Goal: Information Seeking & Learning: Learn about a topic

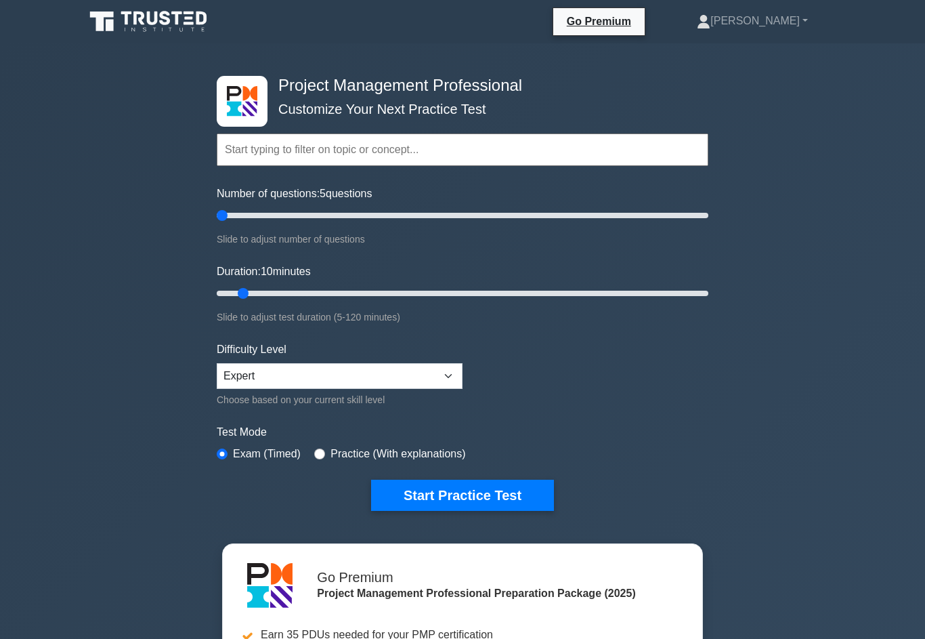
type input "5"
click at [503, 505] on button "Start Practice Test" at bounding box center [462, 495] width 183 height 31
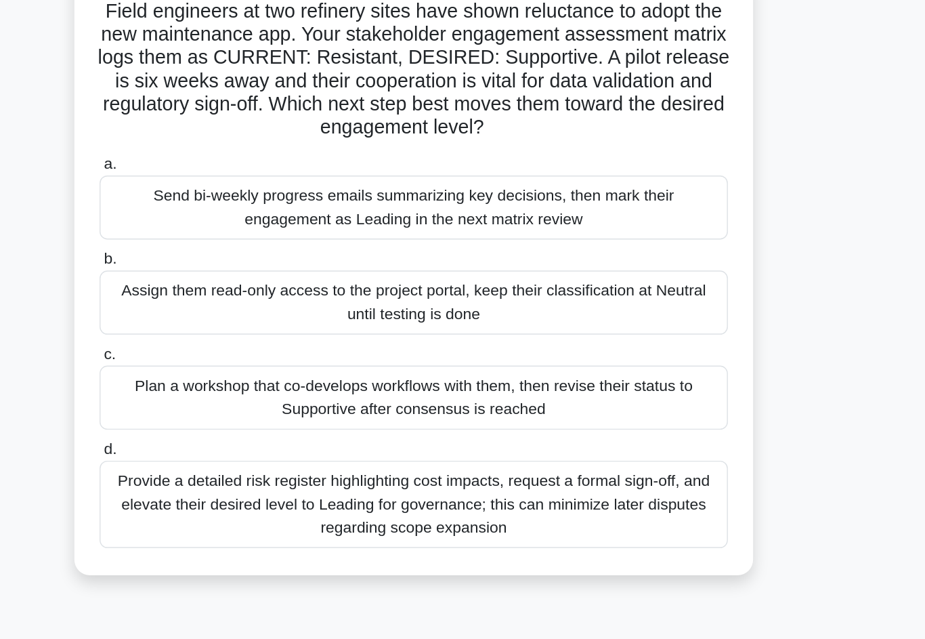
click at [482, 357] on div "Plan a workshop that co-develops workflows with them, then revise their status …" at bounding box center [462, 379] width 439 height 45
click at [243, 345] on input "c. Plan a workshop that co-develops workflows with them, then revise their stat…" at bounding box center [243, 349] width 0 height 9
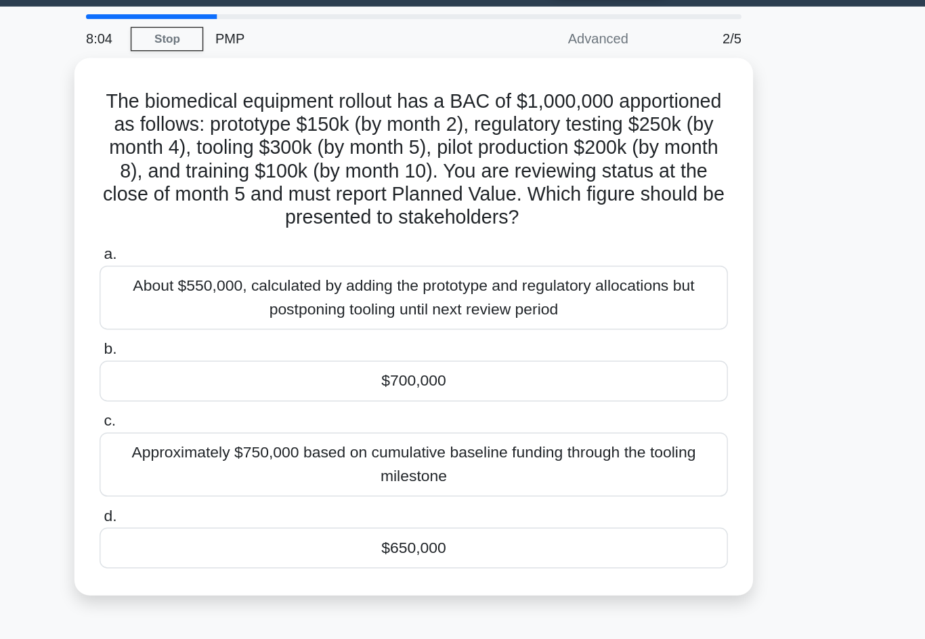
click at [421, 291] on div "$700,000" at bounding box center [462, 305] width 439 height 28
click at [243, 279] on input "b. $700,000" at bounding box center [243, 282] width 0 height 9
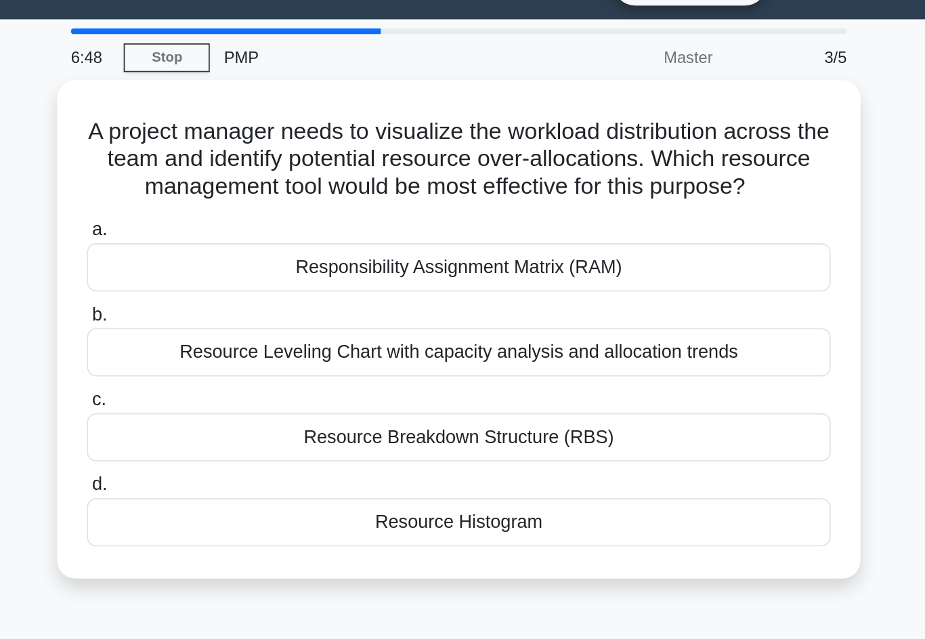
click at [427, 279] on div "Resource Breakdown Structure (RBS)" at bounding box center [462, 290] width 439 height 28
click at [243, 272] on input "c. Resource Breakdown Structure (RBS)" at bounding box center [243, 267] width 0 height 9
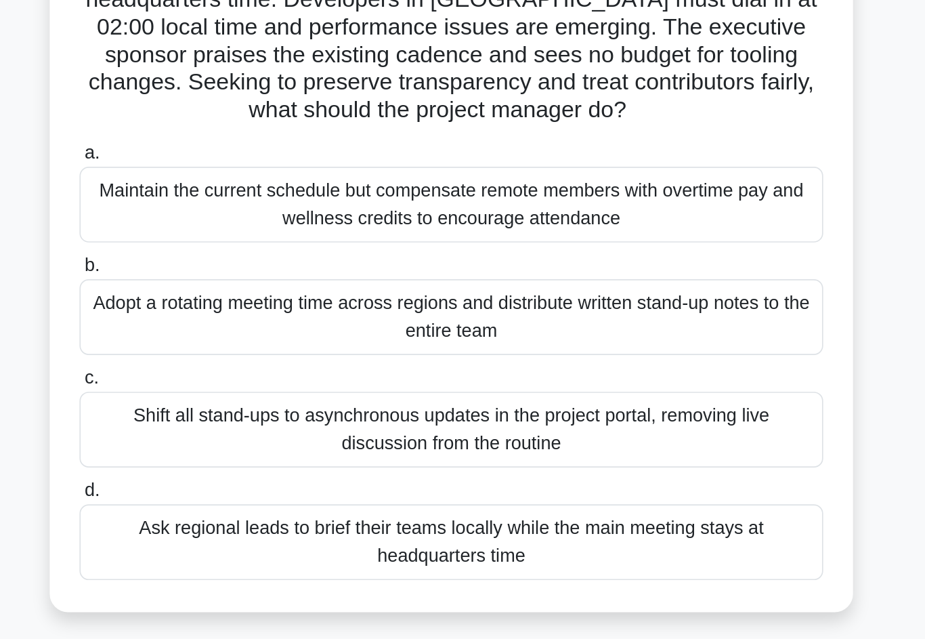
click at [466, 357] on div "Shift all stand-ups to asynchronous updates in the project portal, removing liv…" at bounding box center [462, 379] width 439 height 45
click at [243, 345] on input "c. Shift all stand-ups to asynchronous updates in the project portal, removing …" at bounding box center [243, 349] width 0 height 9
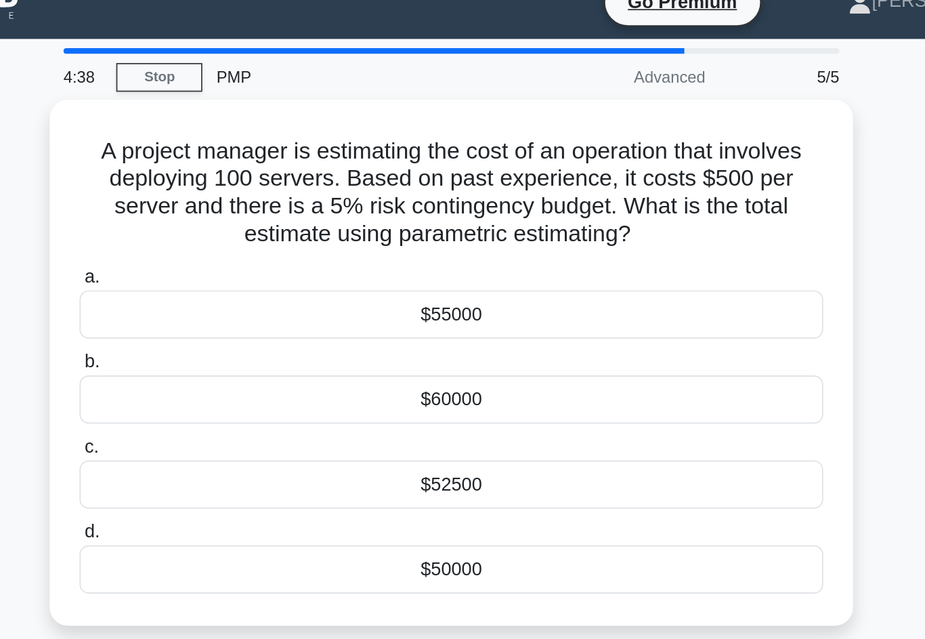
click at [366, 203] on div "$55000" at bounding box center [462, 206] width 439 height 28
click at [243, 188] on input "a. $55000" at bounding box center [243, 183] width 0 height 9
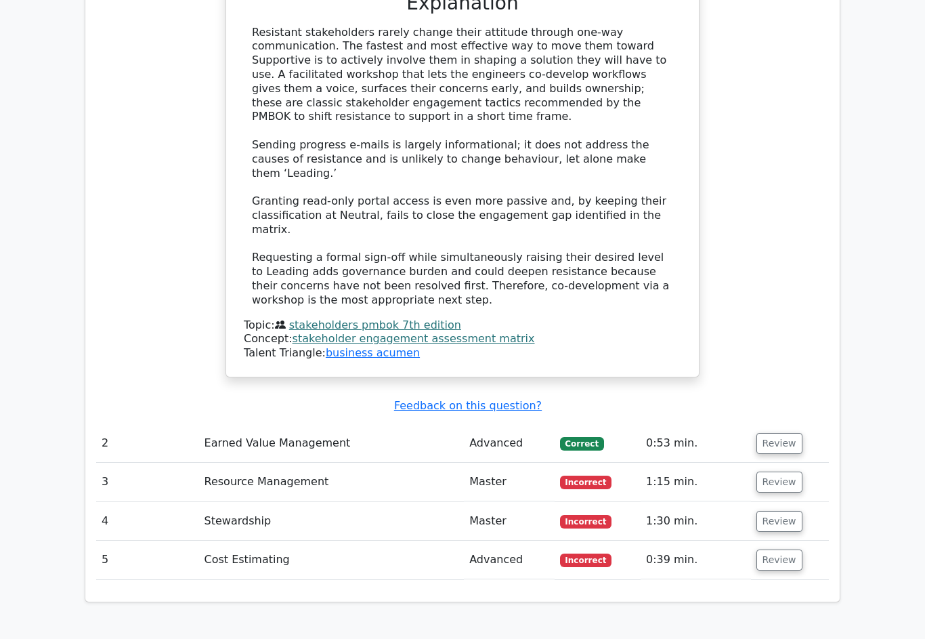
scroll to position [1557, 0]
click at [795, 433] on button "Review" at bounding box center [780, 443] width 46 height 21
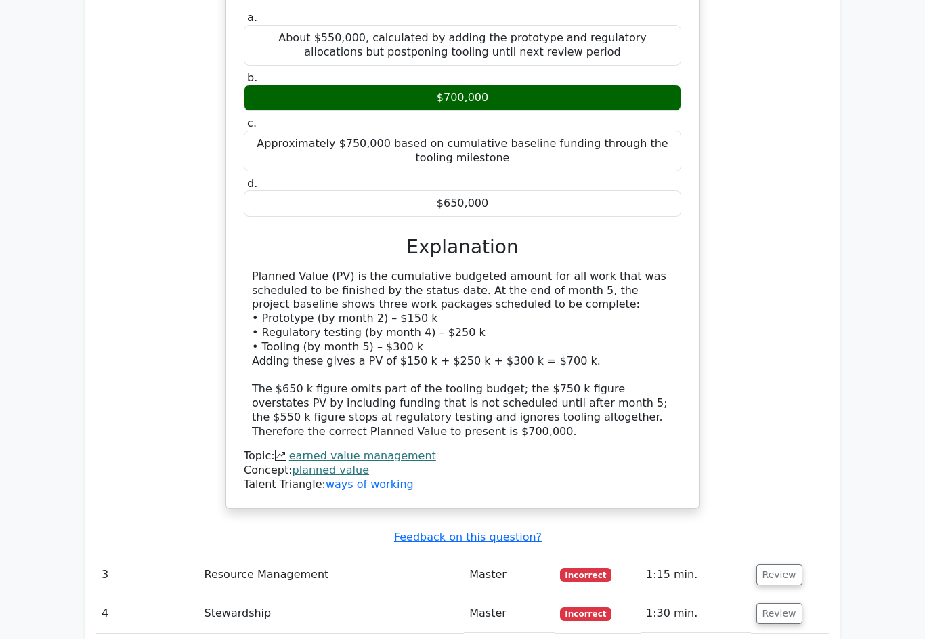
scroll to position [2156, 0]
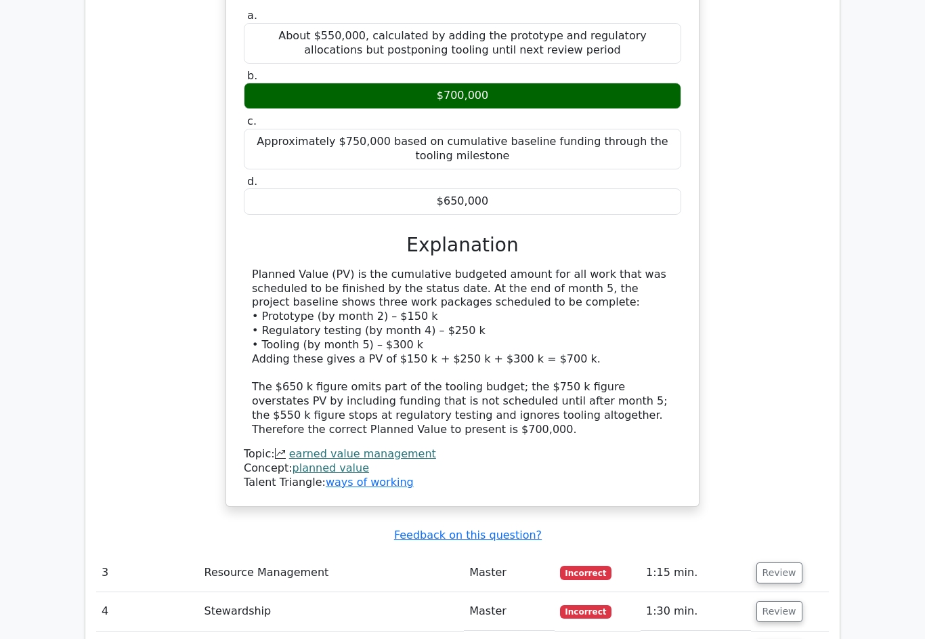
click at [789, 562] on button "Review" at bounding box center [780, 572] width 46 height 21
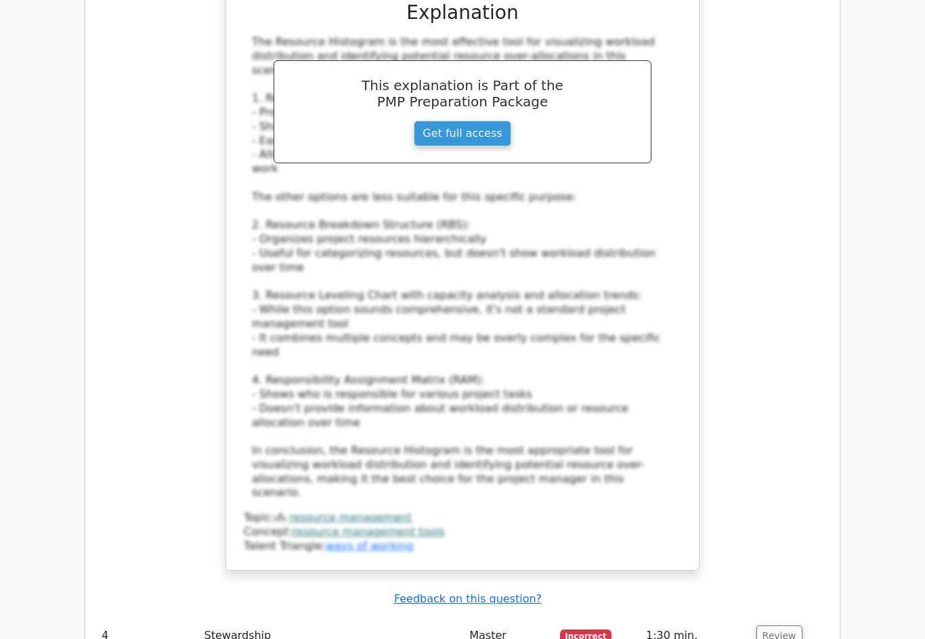
click at [798, 626] on button "Review" at bounding box center [780, 636] width 46 height 21
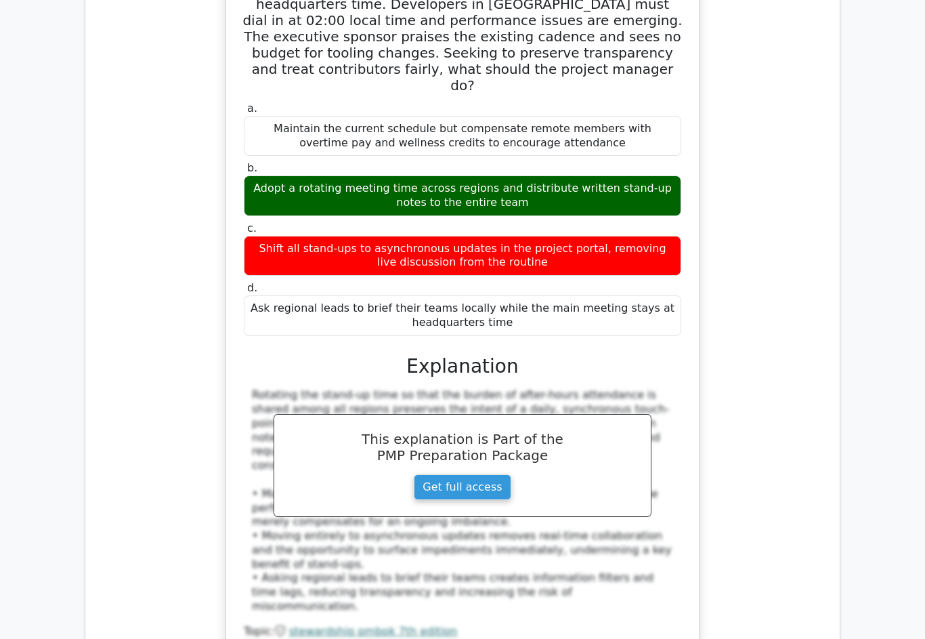
scroll to position [3750, 0]
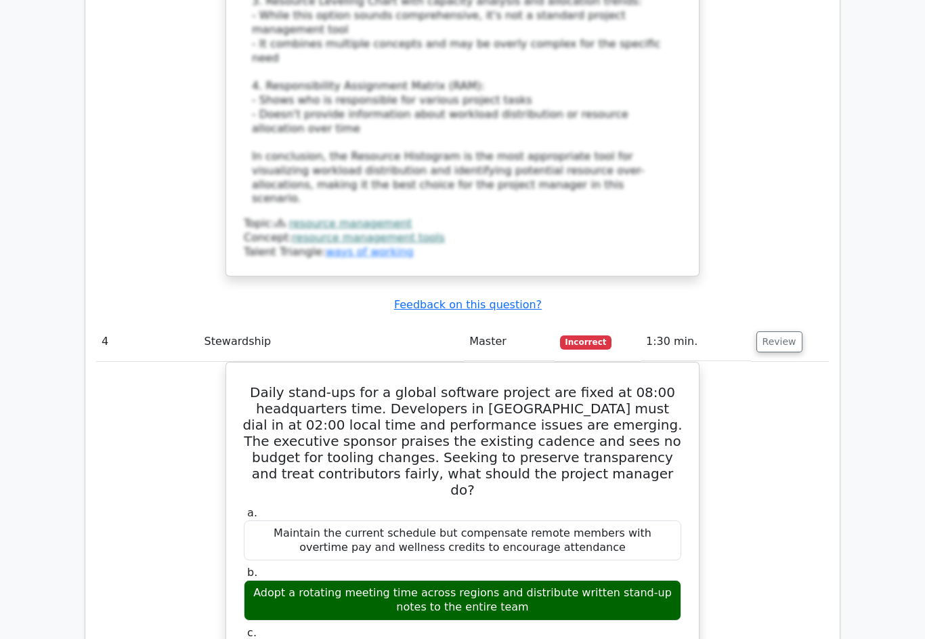
scroll to position [3294, 0]
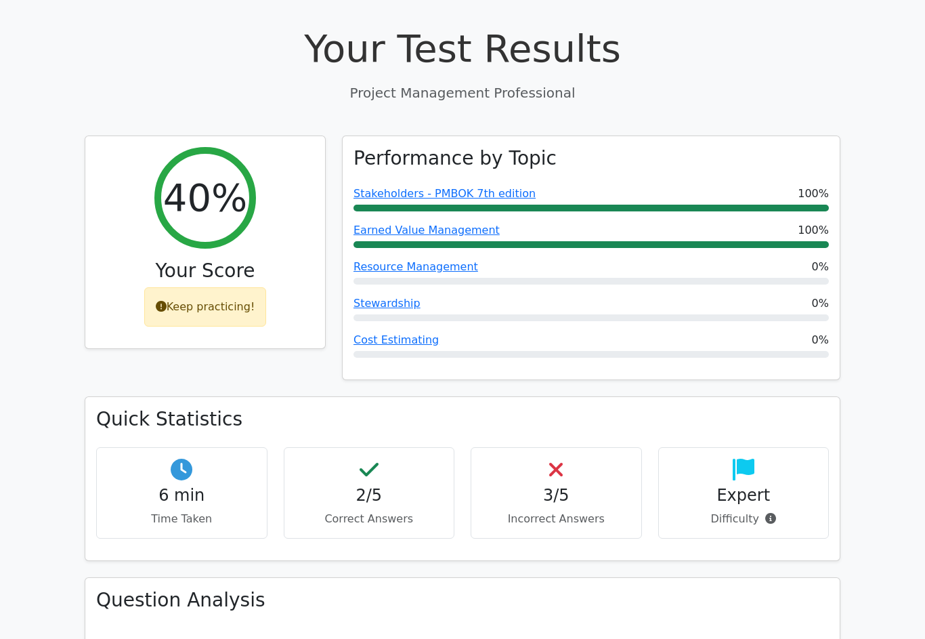
scroll to position [0, 0]
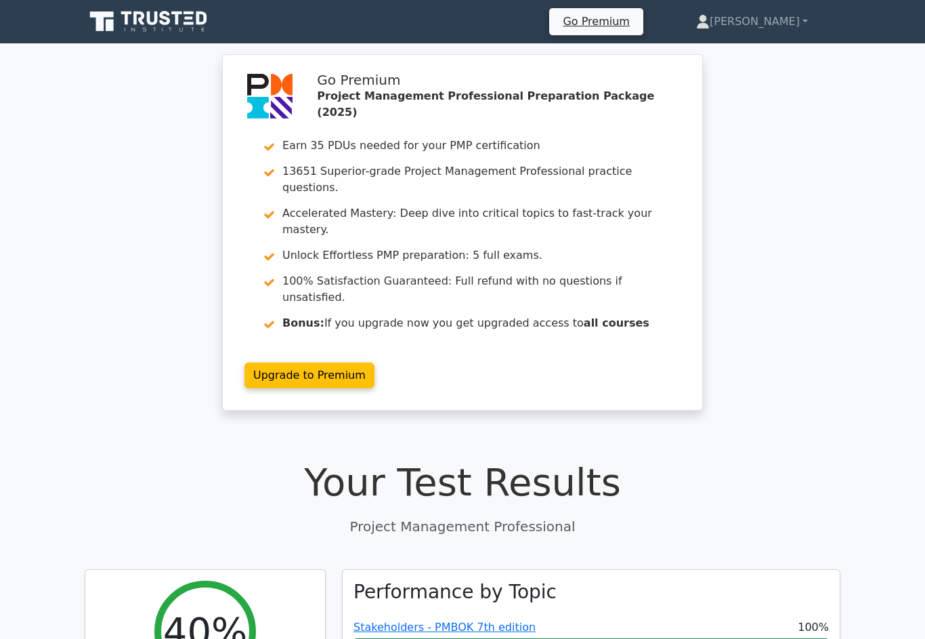
click at [776, 25] on link "[PERSON_NAME]" at bounding box center [752, 21] width 177 height 27
click at [750, 53] on link "Profile" at bounding box center [717, 54] width 107 height 22
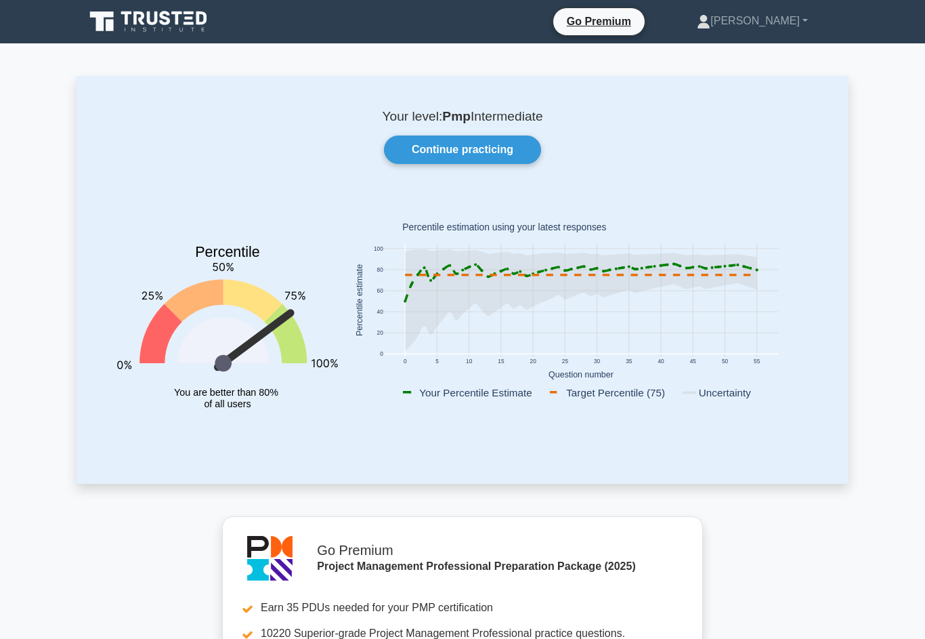
click at [516, 150] on link "Continue practicing" at bounding box center [462, 149] width 157 height 28
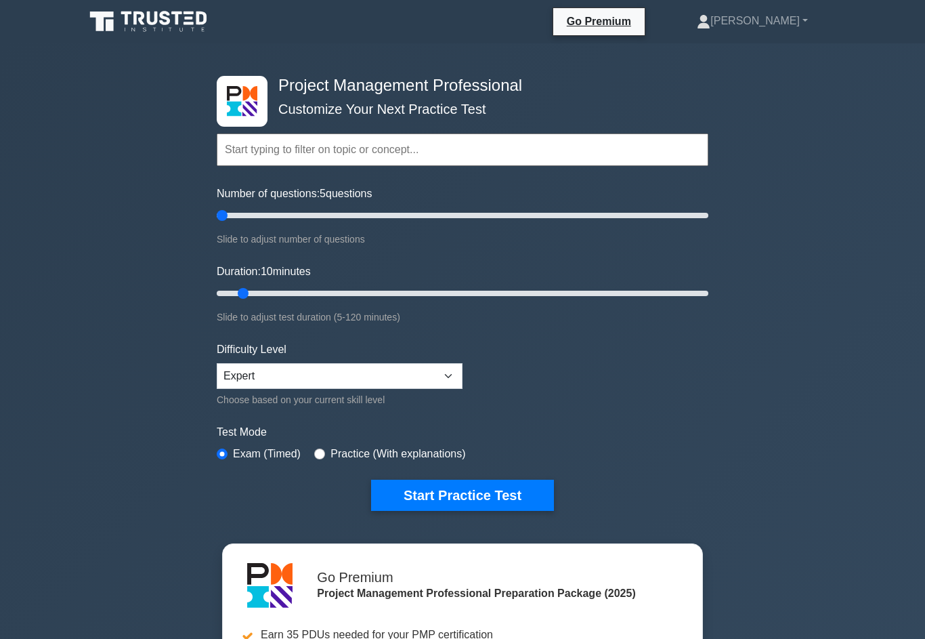
type input "5"
click at [505, 481] on button "Start Practice Test" at bounding box center [462, 495] width 183 height 31
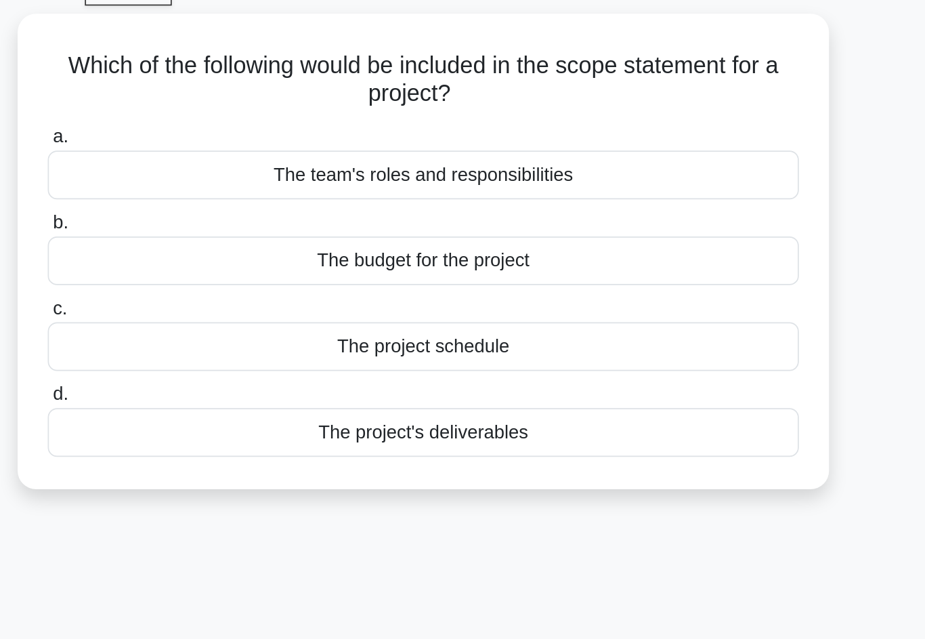
click at [297, 310] on div "The project's deliverables" at bounding box center [462, 324] width 439 height 28
click at [243, 297] on input "d. The project's deliverables" at bounding box center [243, 301] width 0 height 9
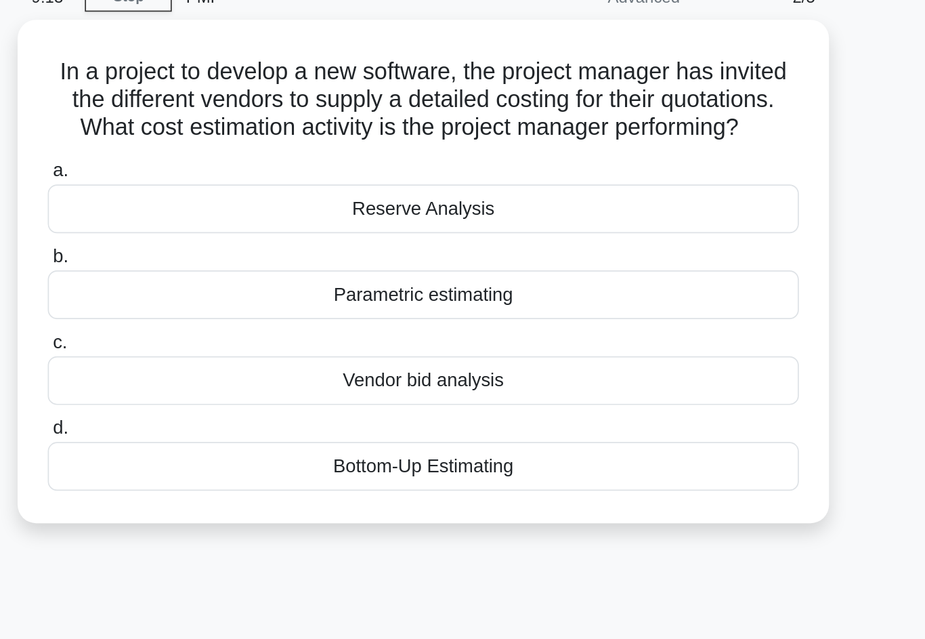
click at [326, 276] on div "Vendor bid analysis" at bounding box center [462, 290] width 439 height 28
click at [243, 263] on input "c. Vendor bid analysis" at bounding box center [243, 267] width 0 height 9
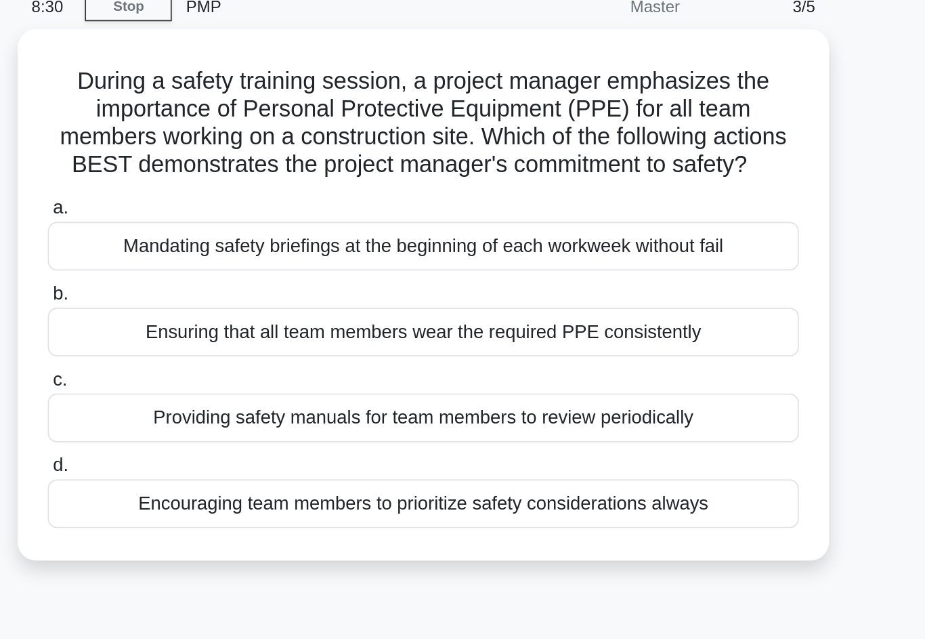
click at [408, 192] on div "Mandating safety briefings at the beginning of each workweek without fail" at bounding box center [462, 206] width 439 height 28
click at [243, 179] on input "a. Mandating safety briefings at the beginning of each workweek without fail" at bounding box center [243, 183] width 0 height 9
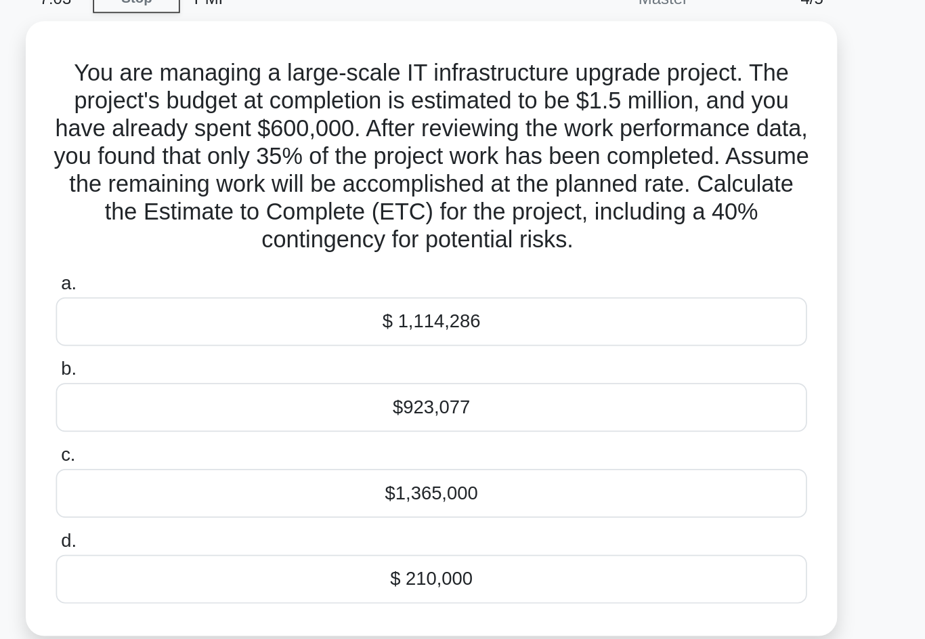
click at [312, 291] on div "$923,077" at bounding box center [462, 305] width 439 height 28
click at [243, 278] on input "b. $923,077" at bounding box center [243, 282] width 0 height 9
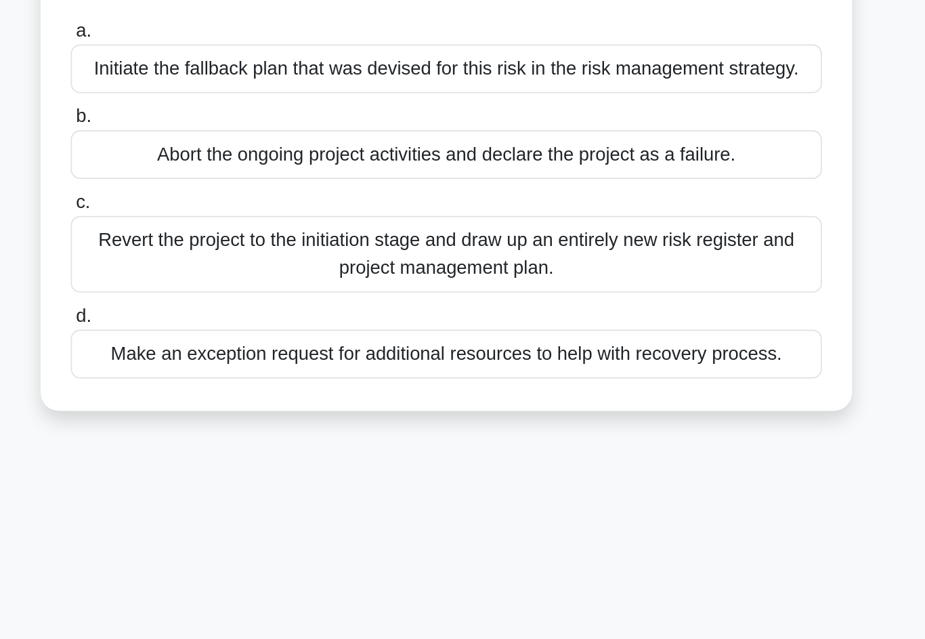
click at [473, 375] on div "Make an exception request for additional resources to help with recovery proces…" at bounding box center [462, 389] width 439 height 28
click at [243, 362] on input "d. Make an exception request for additional resources to help with recovery pro…" at bounding box center [243, 366] width 0 height 9
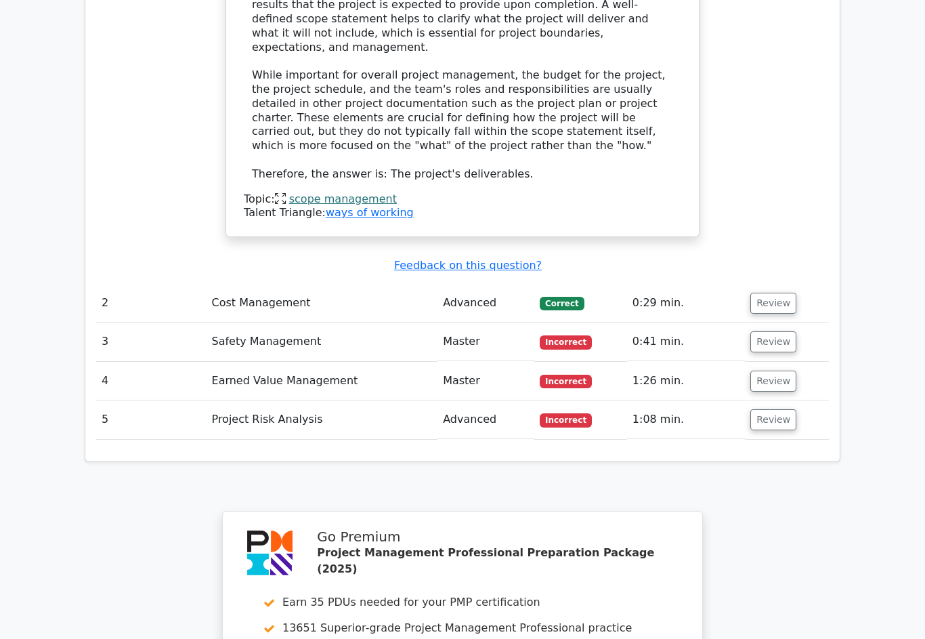
scroll to position [1484, 0]
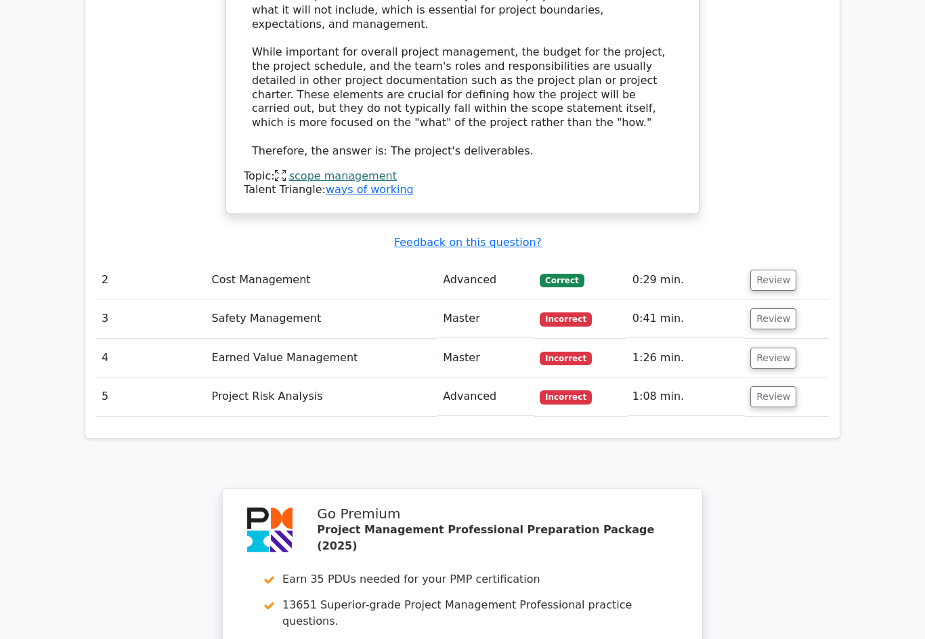
click at [783, 387] on button "Review" at bounding box center [773, 397] width 46 height 21
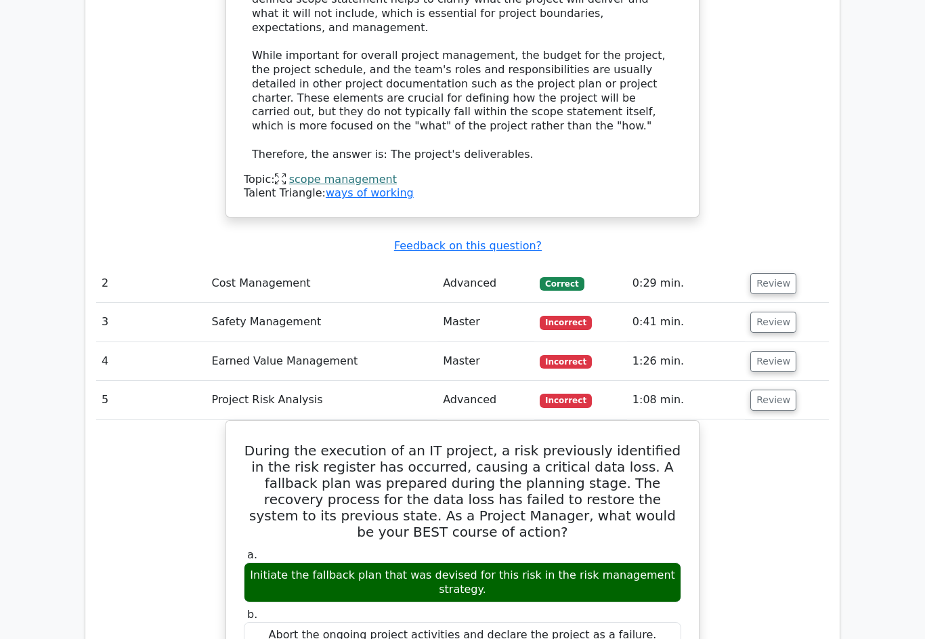
scroll to position [1443, 0]
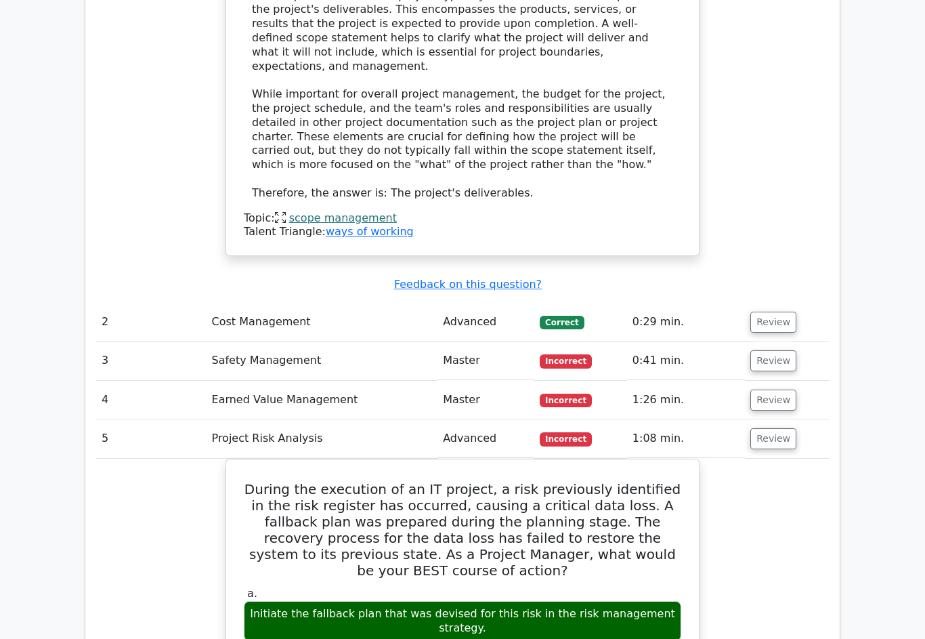
click at [782, 389] on button "Review" at bounding box center [773, 399] width 46 height 21
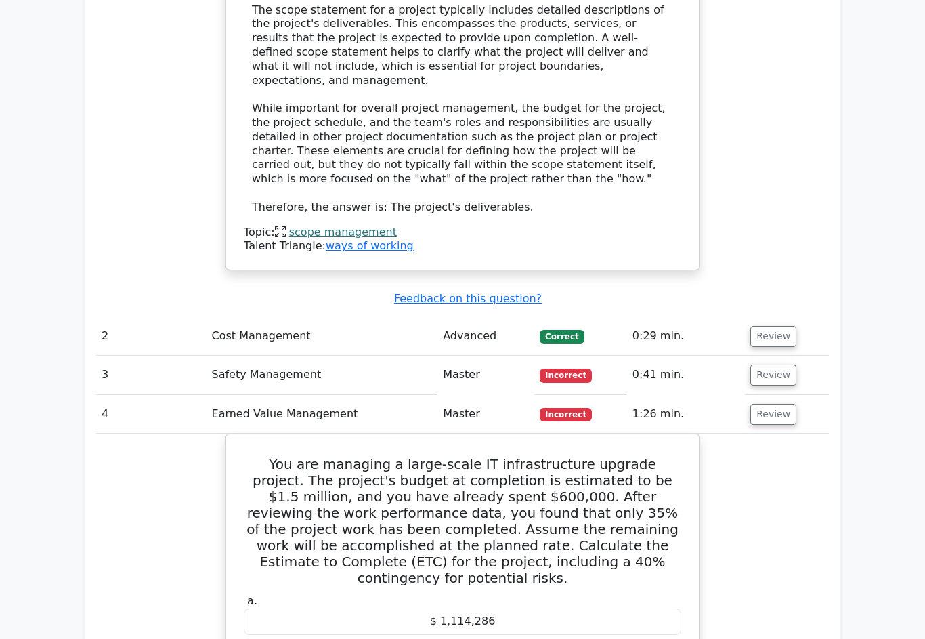
scroll to position [1418, 0]
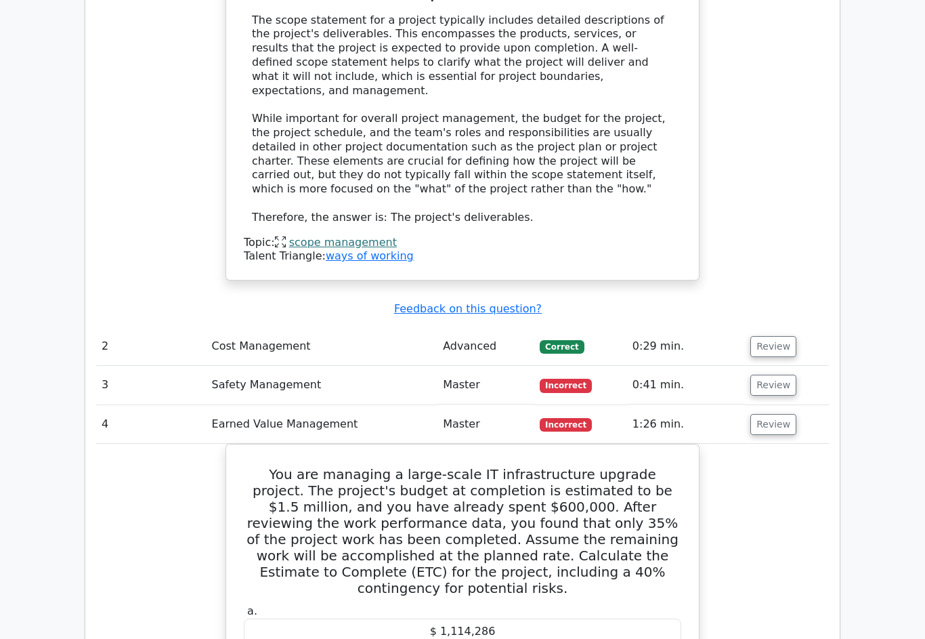
click at [776, 375] on button "Review" at bounding box center [773, 385] width 46 height 21
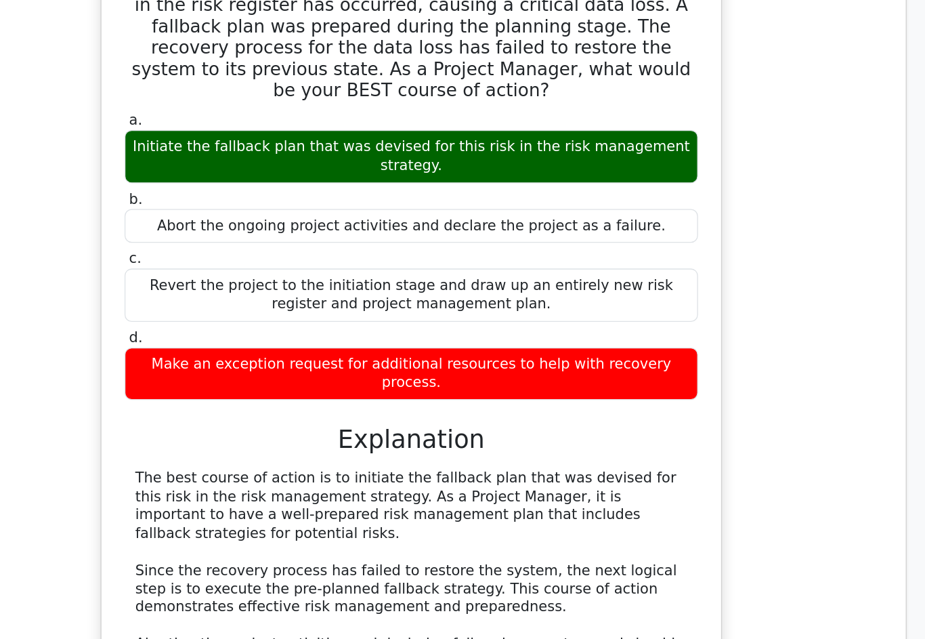
scroll to position [3051, 0]
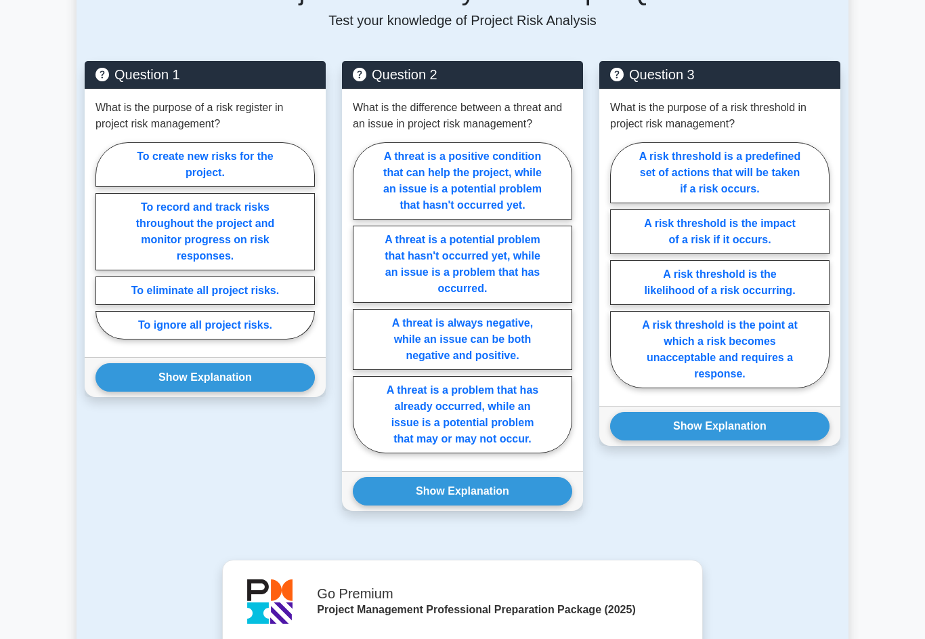
scroll to position [1002, 0]
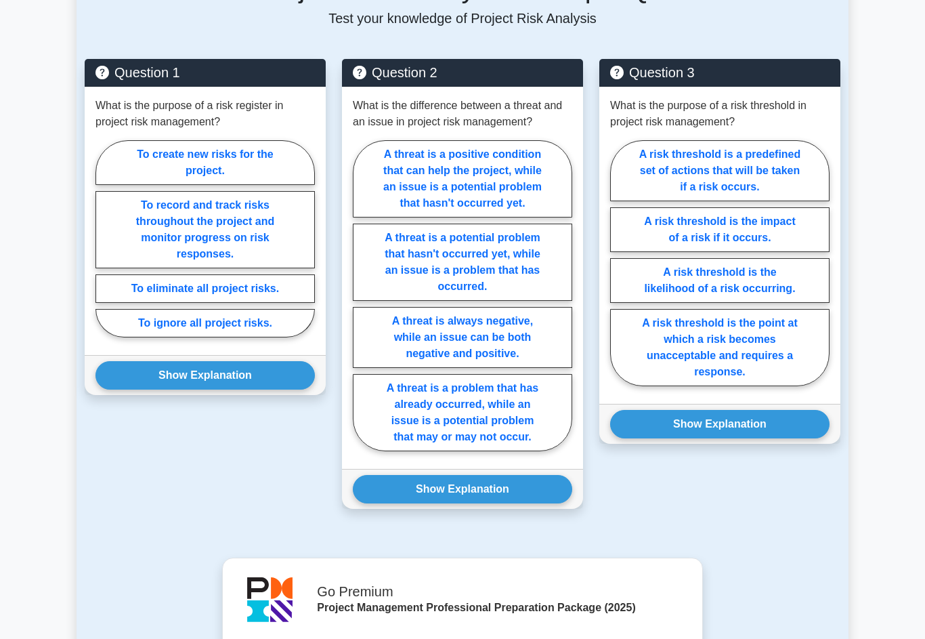
click at [267, 268] on label "To record and track risks throughout the project and monitor progress on risk r…" at bounding box center [205, 229] width 219 height 77
click at [104, 247] on input "To record and track risks throughout the project and monitor progress on risk r…" at bounding box center [100, 242] width 9 height 9
radio input "true"
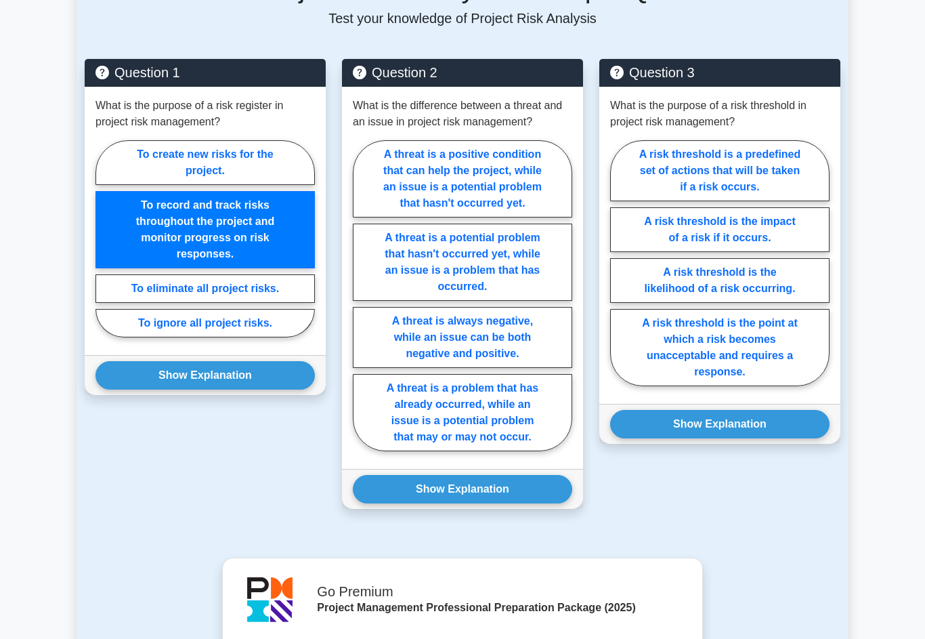
click at [261, 389] on button "Show Explanation" at bounding box center [205, 375] width 219 height 28
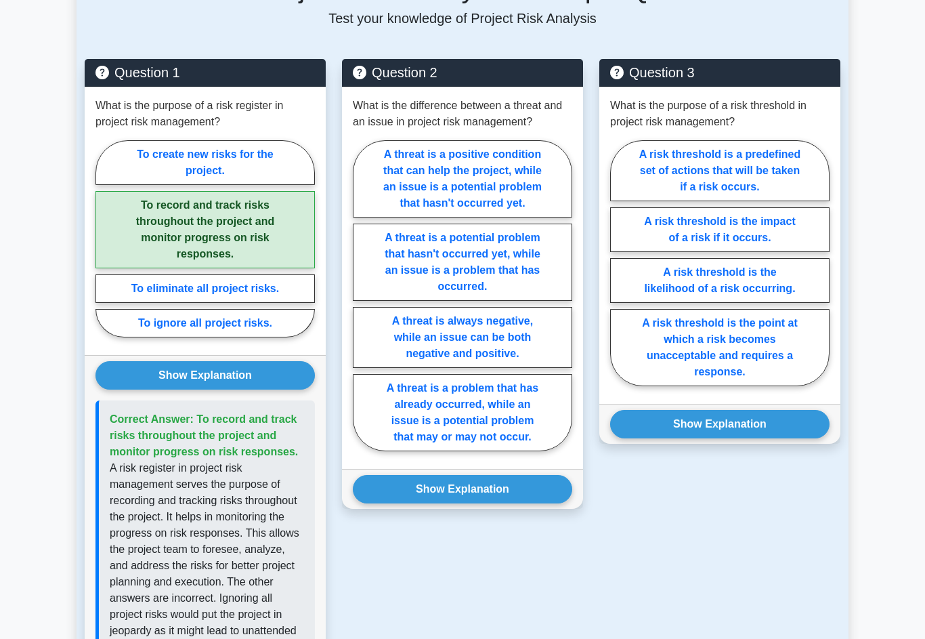
click at [519, 368] on label "A threat is always negative, while an issue can be both negative and positive." at bounding box center [462, 337] width 219 height 61
click at [362, 304] on input "A threat is always negative, while an issue can be both negative and positive." at bounding box center [357, 299] width 9 height 9
radio input "true"
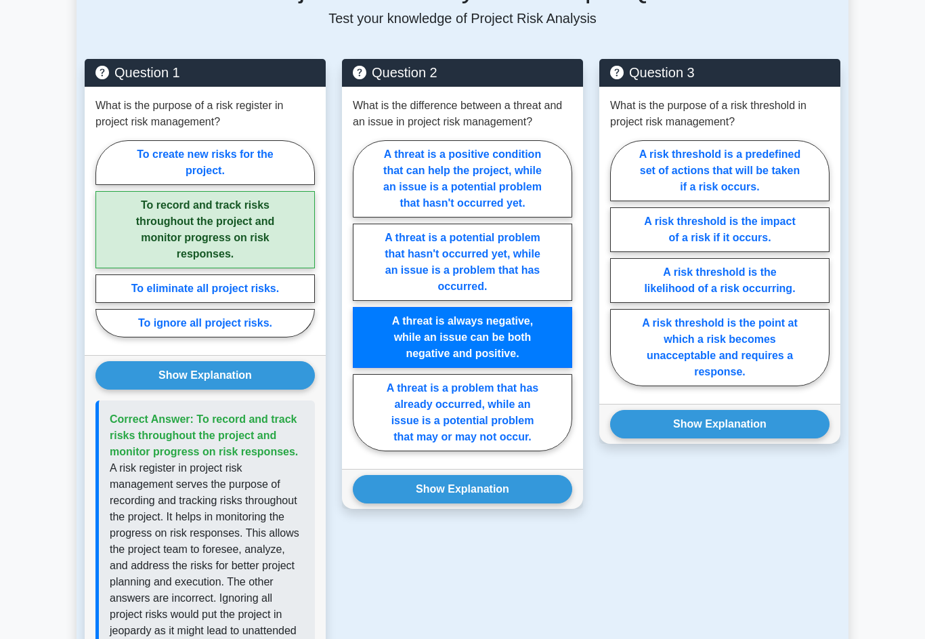
click at [455, 503] on button "Show Explanation" at bounding box center [462, 489] width 219 height 28
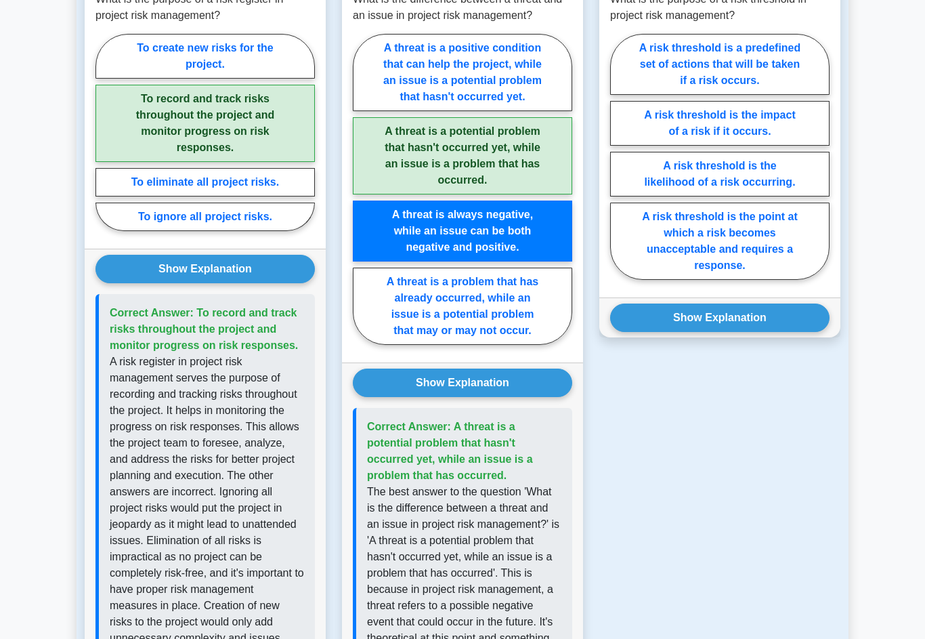
scroll to position [1109, 0]
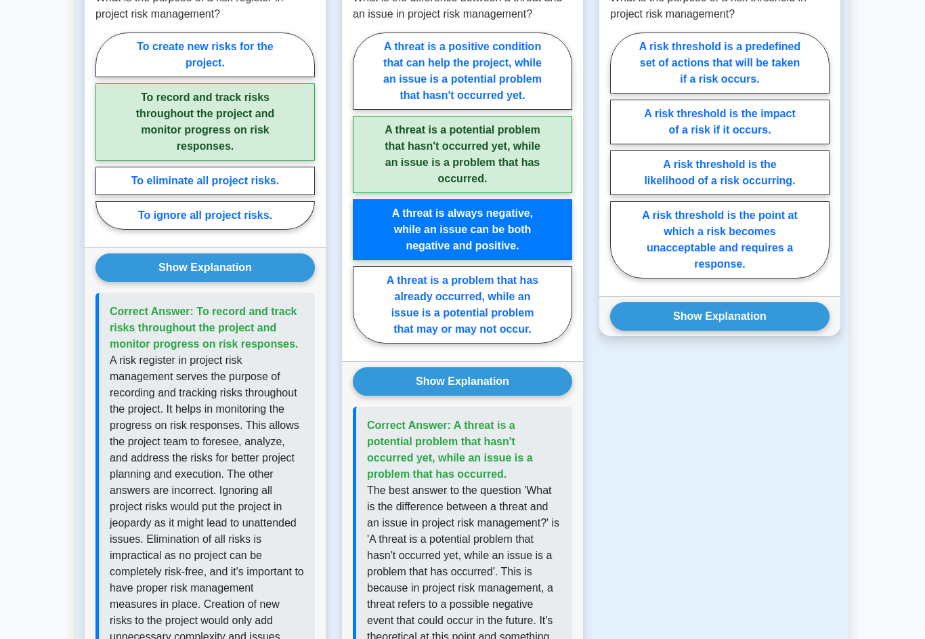
click at [534, 193] on label "A threat is a potential problem that hasn't occurred yet, while an issue is a p…" at bounding box center [462, 154] width 219 height 77
click at [362, 196] on input "A threat is a potential problem that hasn't occurred yet, while an issue is a p…" at bounding box center [357, 192] width 9 height 9
radio input "true"
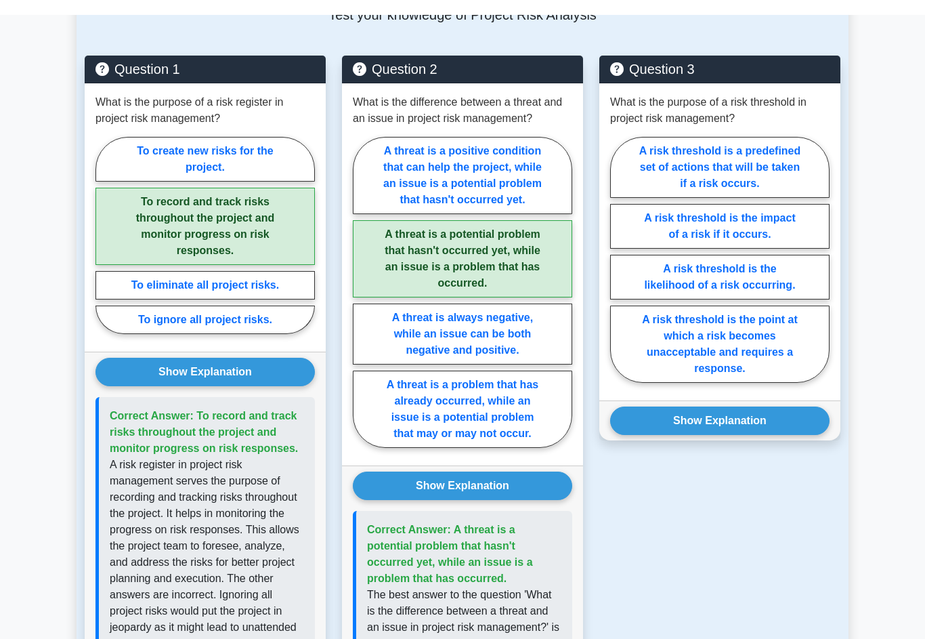
scroll to position [990, 0]
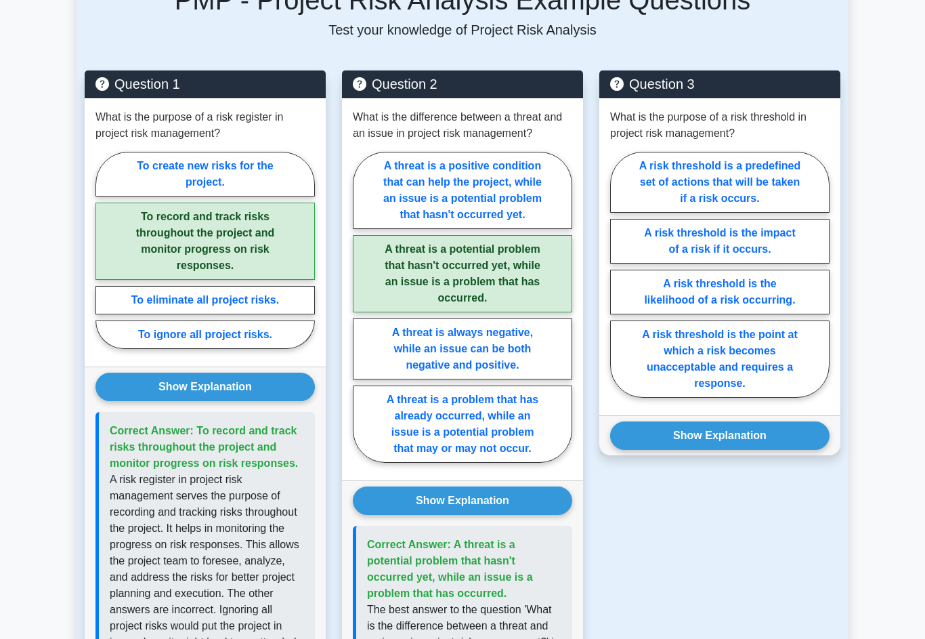
click at [778, 398] on label "A risk threshold is the point at which a risk becomes unacceptable and requires…" at bounding box center [719, 358] width 219 height 77
click at [619, 283] on input "A risk threshold is the point at which a risk becomes unacceptable and requires…" at bounding box center [614, 278] width 9 height 9
radio input "true"
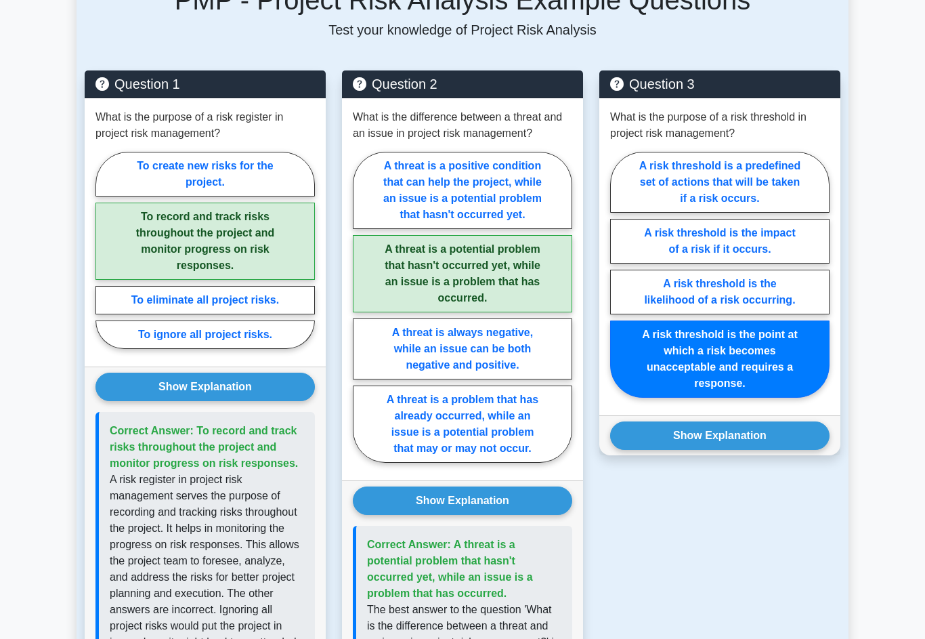
click at [792, 450] on button "Show Explanation" at bounding box center [719, 435] width 219 height 28
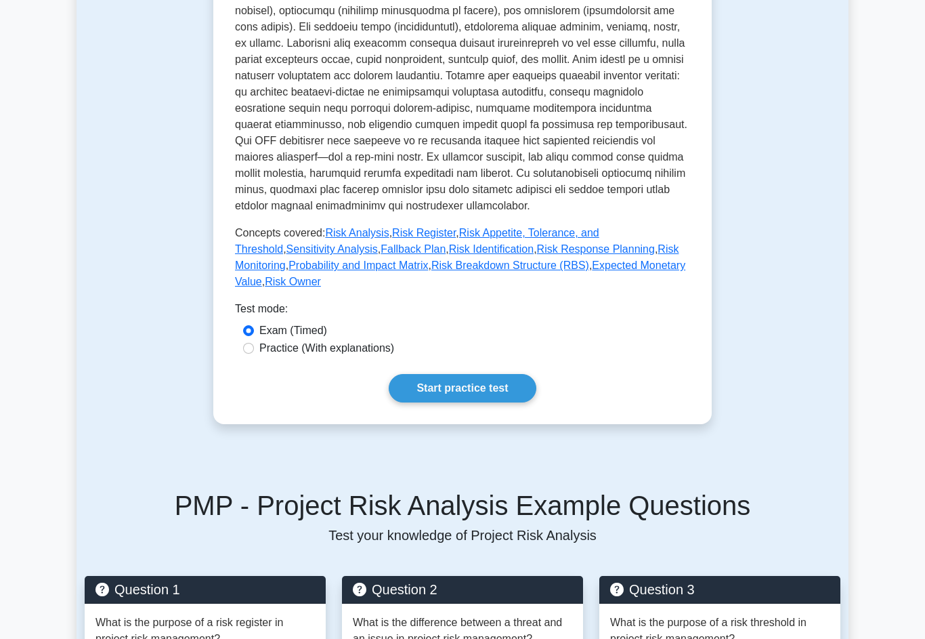
scroll to position [484, 0]
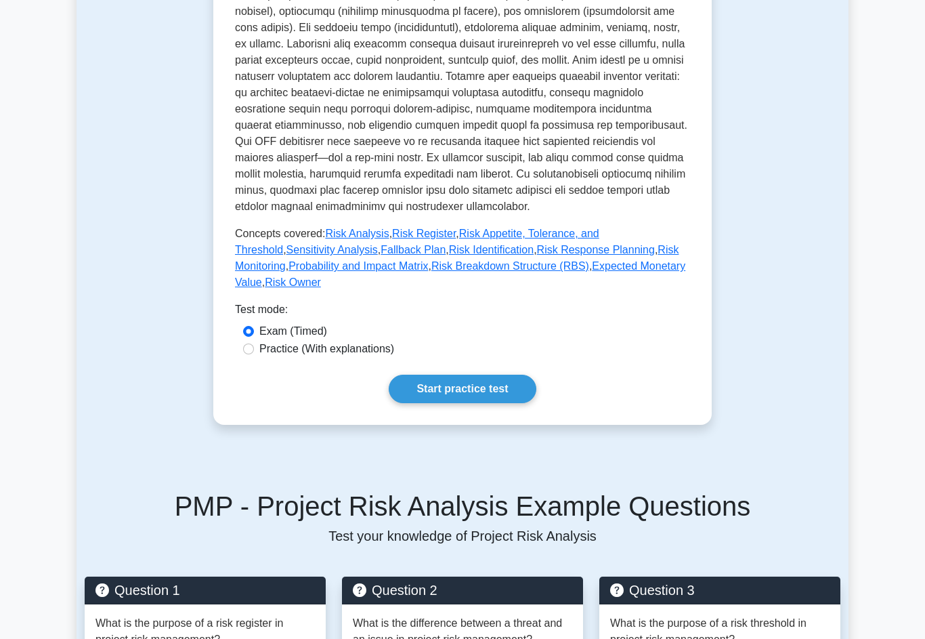
click at [469, 403] on link "Start practice test" at bounding box center [462, 389] width 147 height 28
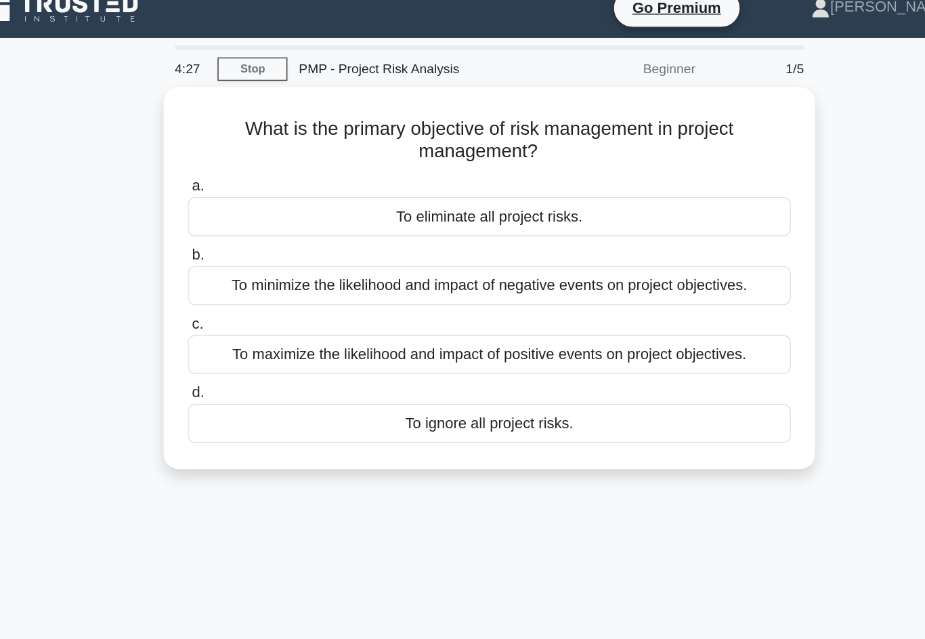
click at [243, 159] on div "To eliminate all project risks." at bounding box center [462, 173] width 439 height 28
click at [243, 156] on input "a. To eliminate all project risks." at bounding box center [243, 151] width 0 height 9
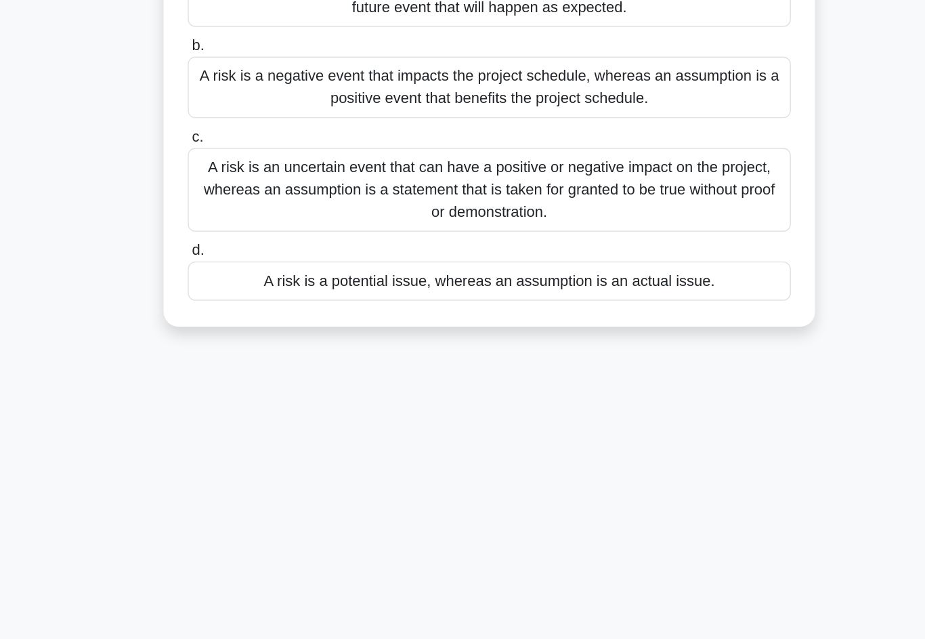
scroll to position [29, 0]
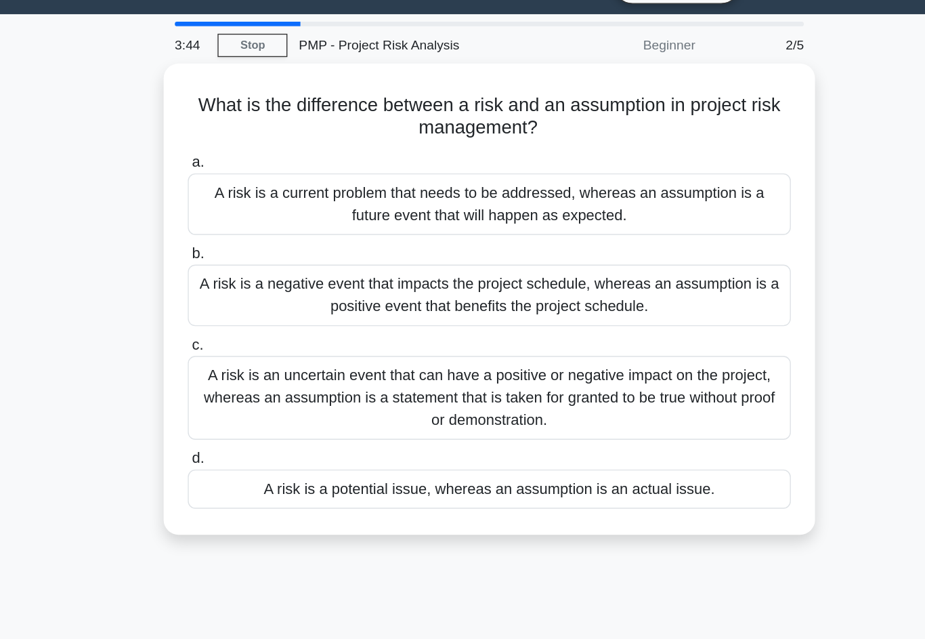
click at [524, 142] on div "A risk is a current problem that needs to be addressed, whereas an assumption i…" at bounding box center [462, 152] width 439 height 45
click at [243, 127] on input "a. A risk is a current problem that needs to be addressed, whereas an assumptio…" at bounding box center [243, 122] width 0 height 9
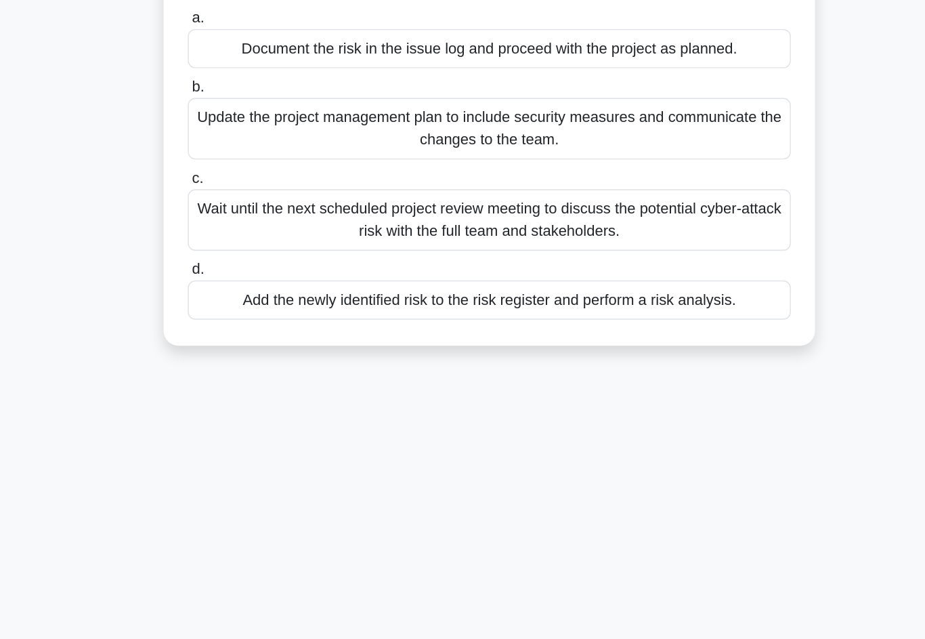
scroll to position [32, 0]
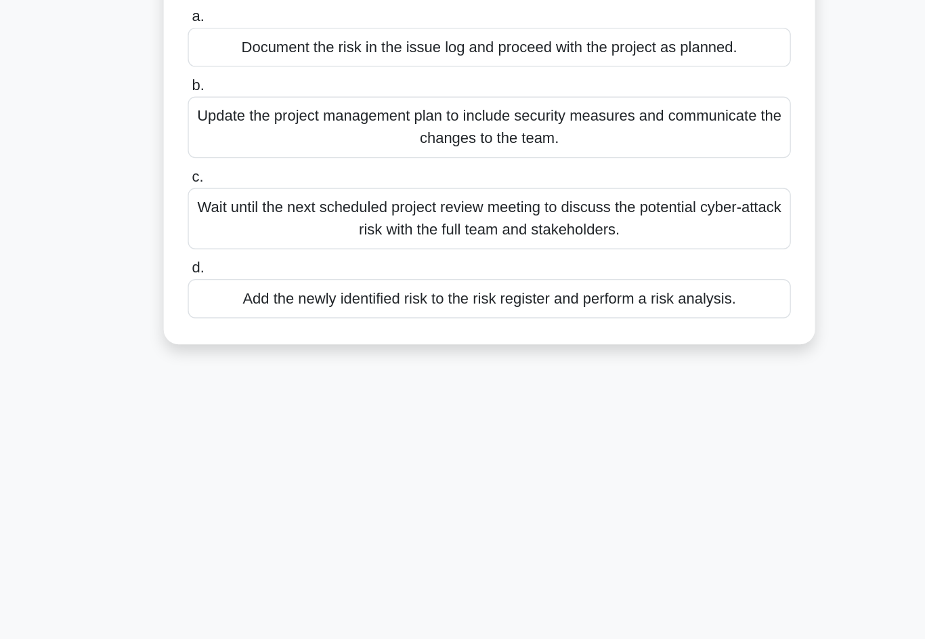
click at [243, 359] on div "Add the newly identified risk to the risk register and perform a risk analysis." at bounding box center [462, 373] width 439 height 28
click at [243, 347] on input "d. Add the newly identified risk to the risk register and perform a risk analys…" at bounding box center [243, 351] width 0 height 9
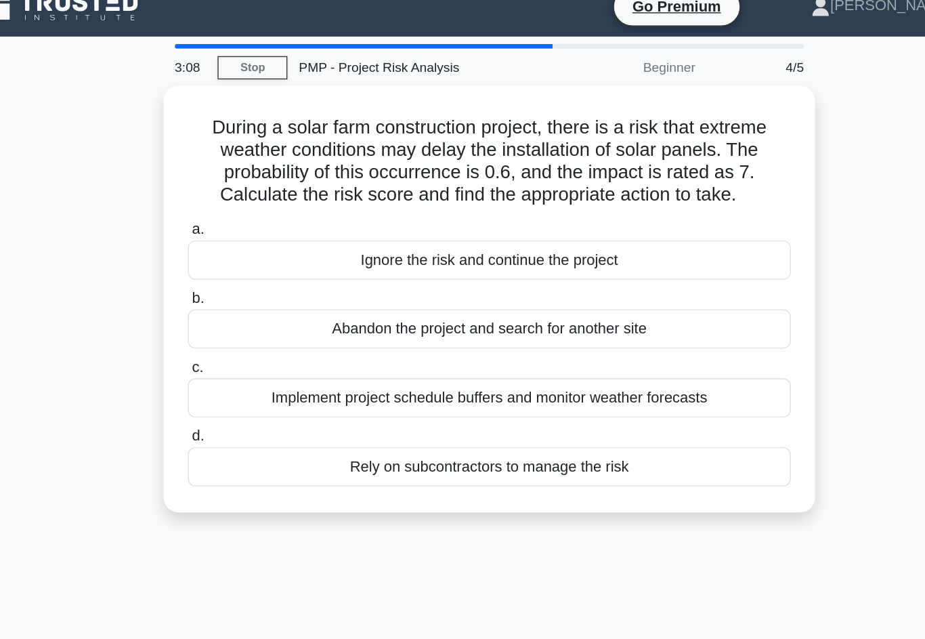
scroll to position [0, 0]
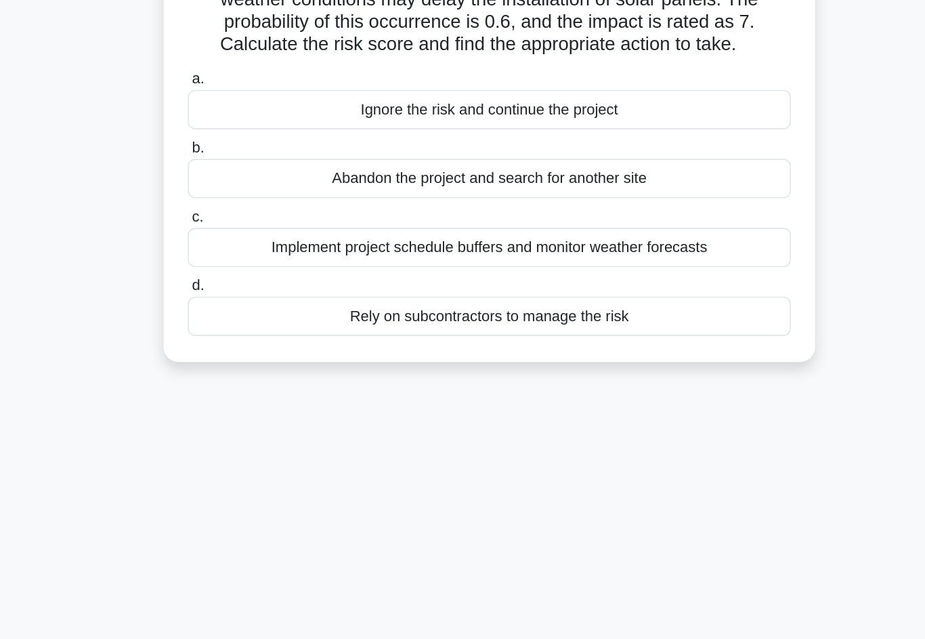
click at [534, 292] on div "Implement project schedule buffers and monitor weather forecasts" at bounding box center [462, 306] width 439 height 28
click at [243, 280] on input "c. Implement project schedule buffers and monitor weather forecasts" at bounding box center [243, 284] width 0 height 9
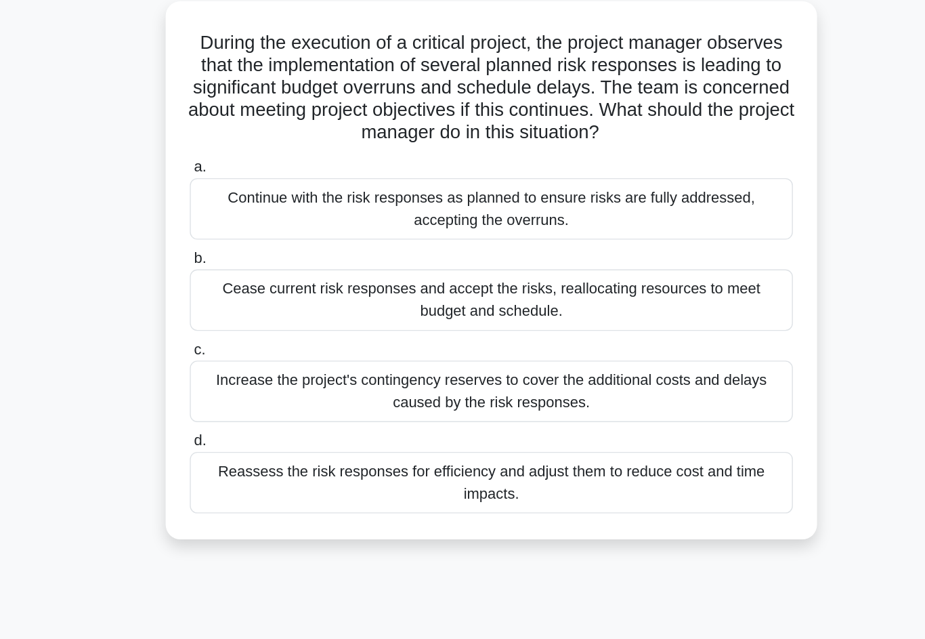
click at [443, 407] on div "Reassess the risk responses for efficiency and adjust them to reduce cost and t…" at bounding box center [462, 429] width 439 height 45
click at [243, 395] on input "d. Reassess the risk responses for efficiency and adjust them to reduce cost an…" at bounding box center [243, 399] width 0 height 9
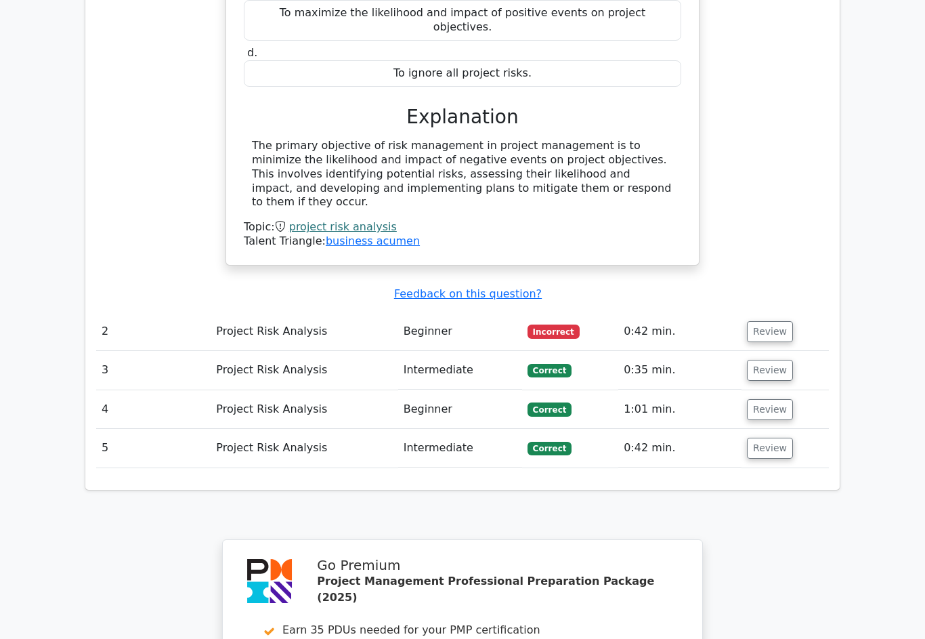
scroll to position [1290, 0]
click at [784, 321] on button "Review" at bounding box center [770, 331] width 46 height 21
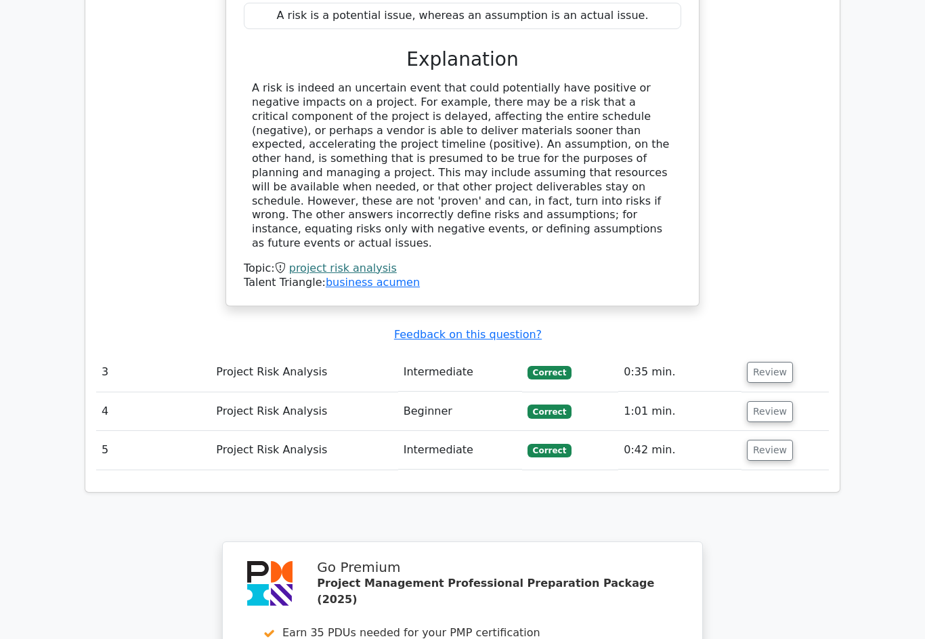
scroll to position [1917, 0]
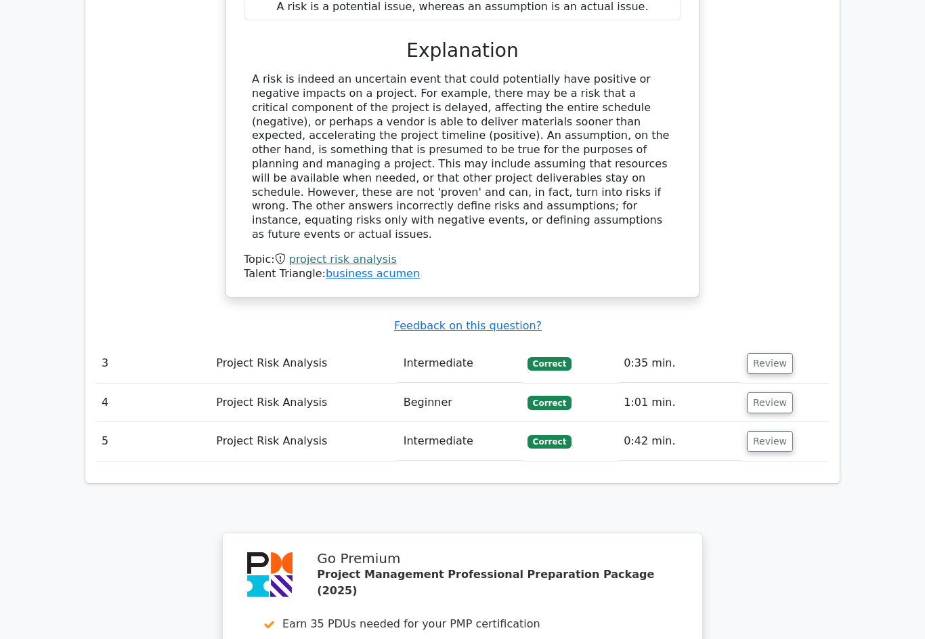
click at [779, 353] on button "Review" at bounding box center [770, 363] width 46 height 21
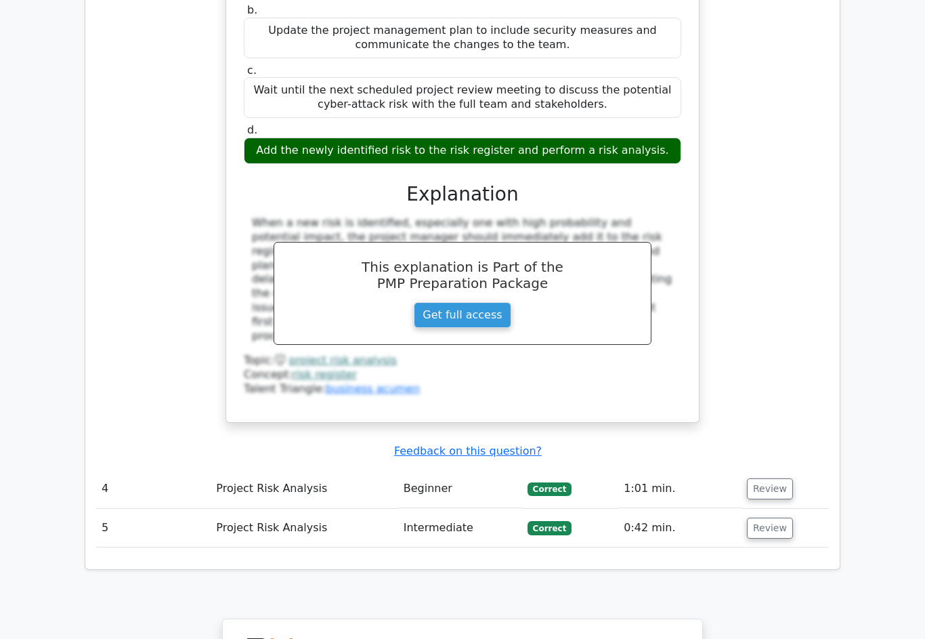
scroll to position [2472, 0]
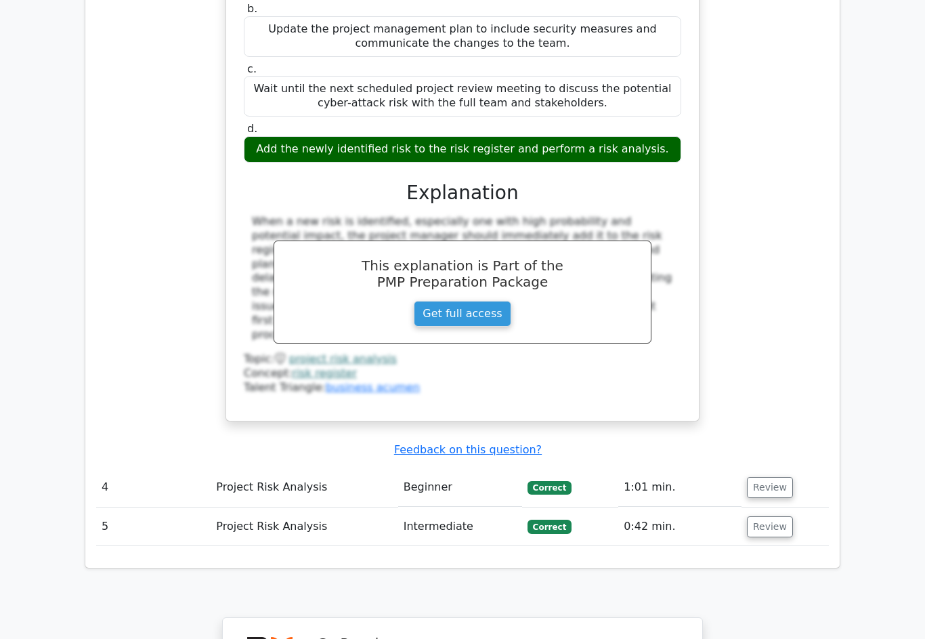
click at [782, 477] on button "Review" at bounding box center [770, 487] width 46 height 21
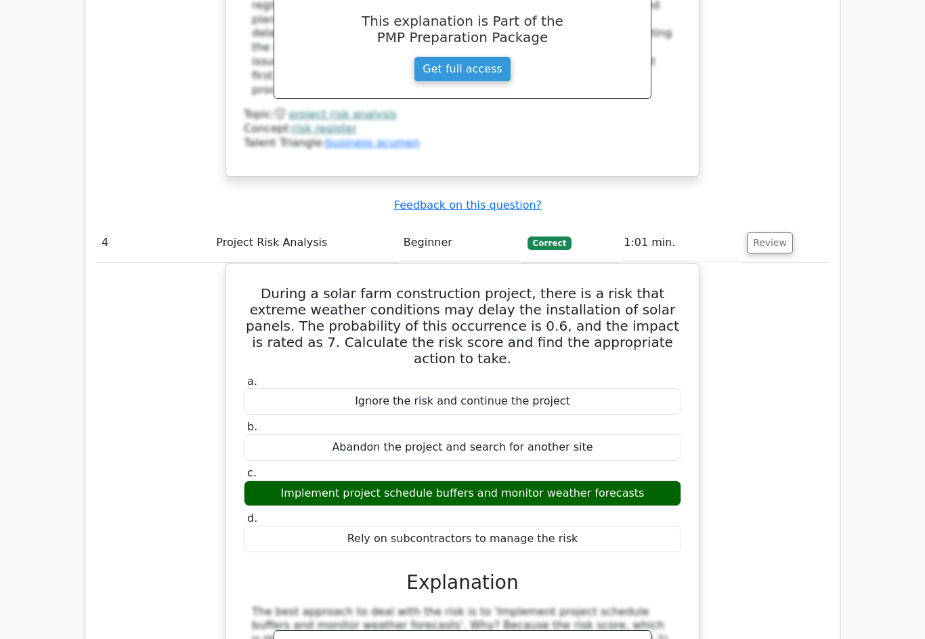
scroll to position [2772, 0]
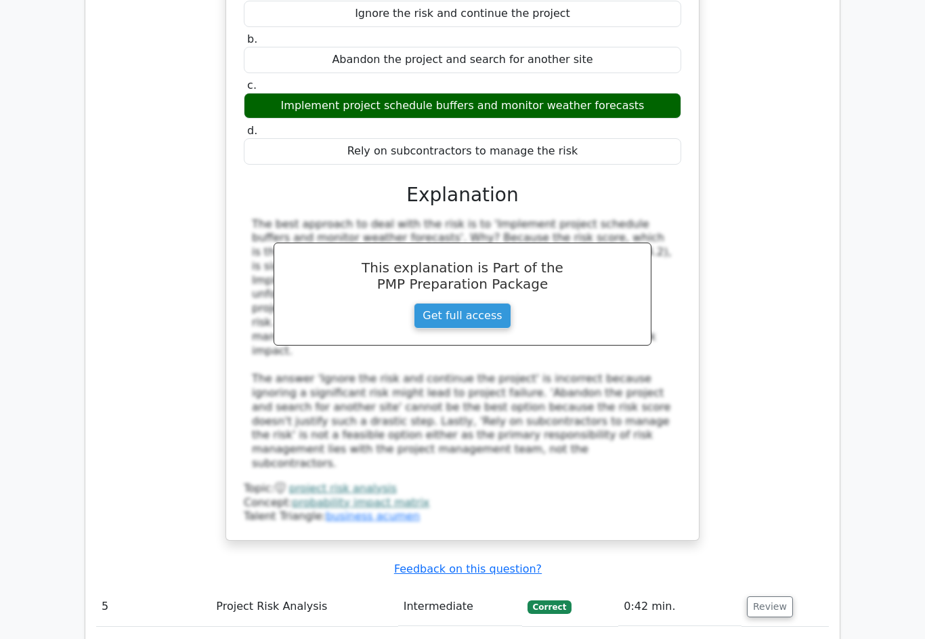
click at [780, 597] on button "Review" at bounding box center [770, 607] width 46 height 21
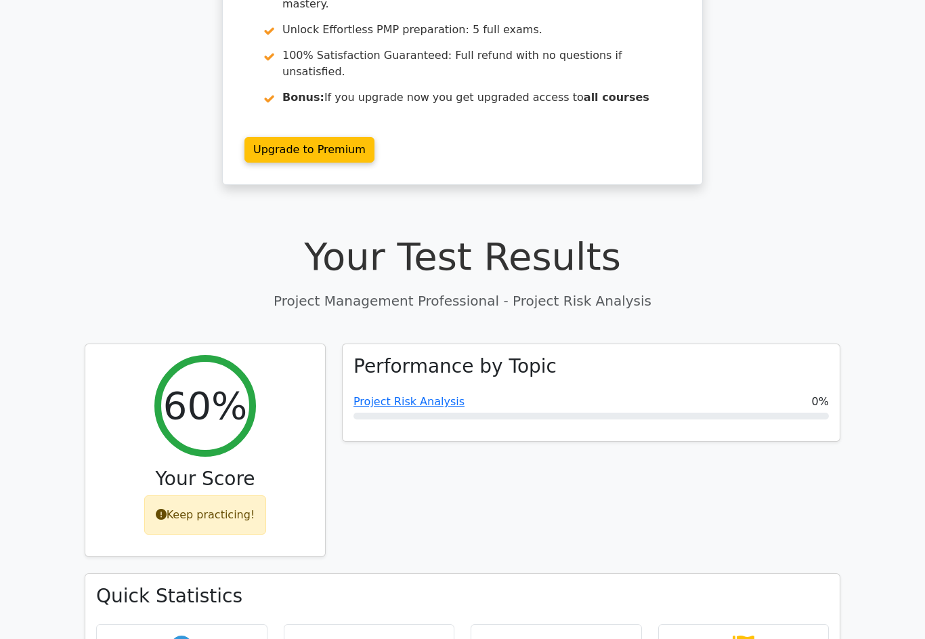
scroll to position [236, 0]
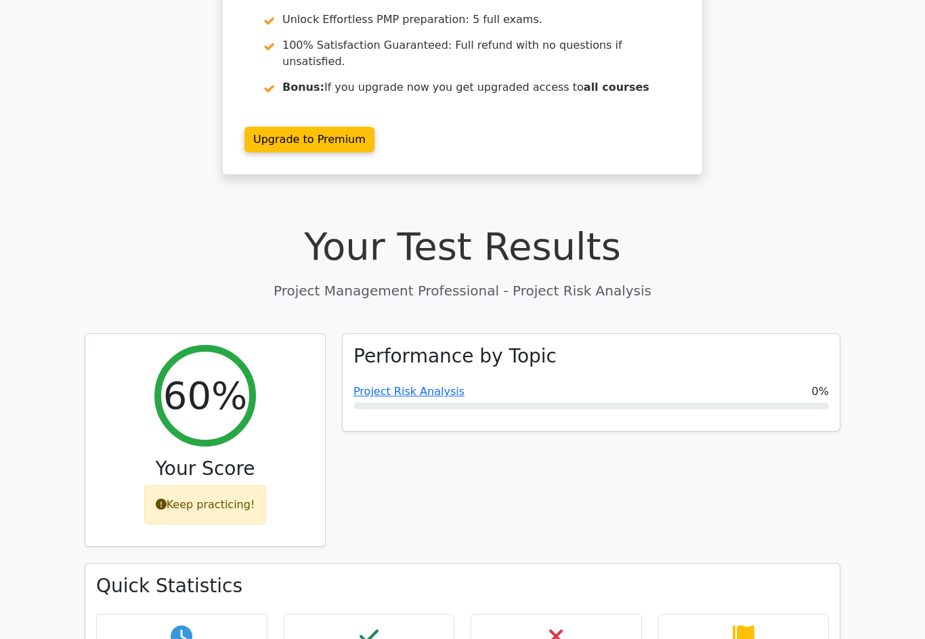
click at [444, 383] on span "Project Risk Analysis" at bounding box center [409, 391] width 111 height 16
click at [431, 385] on link "Project Risk Analysis" at bounding box center [409, 391] width 111 height 13
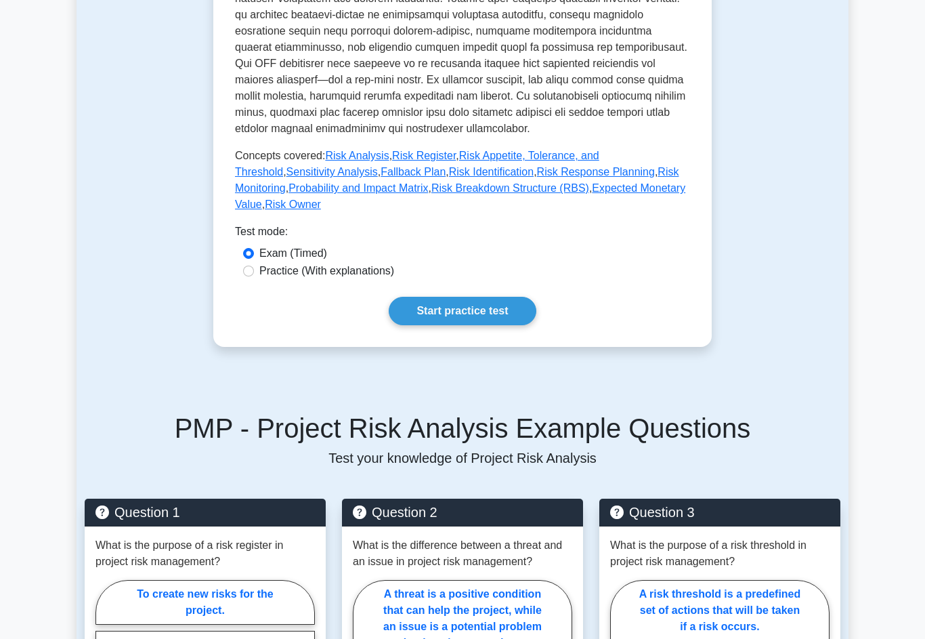
scroll to position [559, 0]
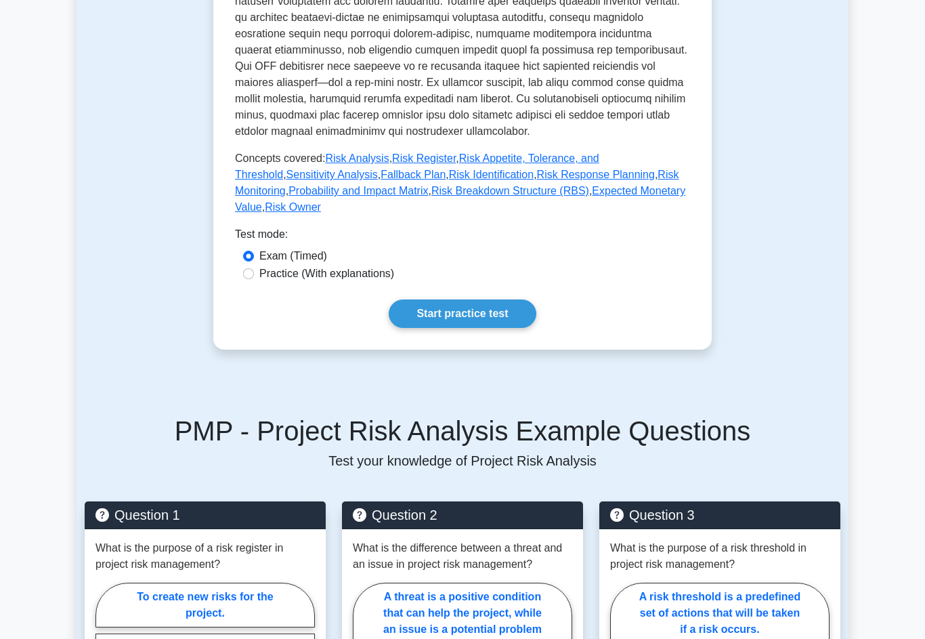
click at [425, 328] on link "Start practice test" at bounding box center [462, 313] width 147 height 28
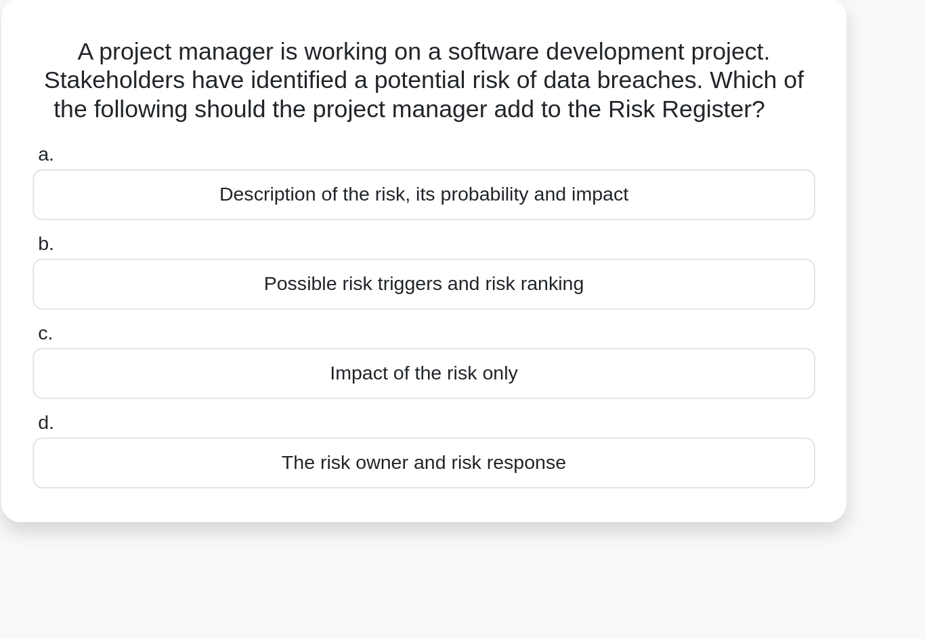
click at [344, 175] on div "Description of the risk, its probability and impact" at bounding box center [462, 189] width 439 height 28
click at [243, 163] on input "a. Description of the risk, its probability and impact" at bounding box center [243, 167] width 0 height 9
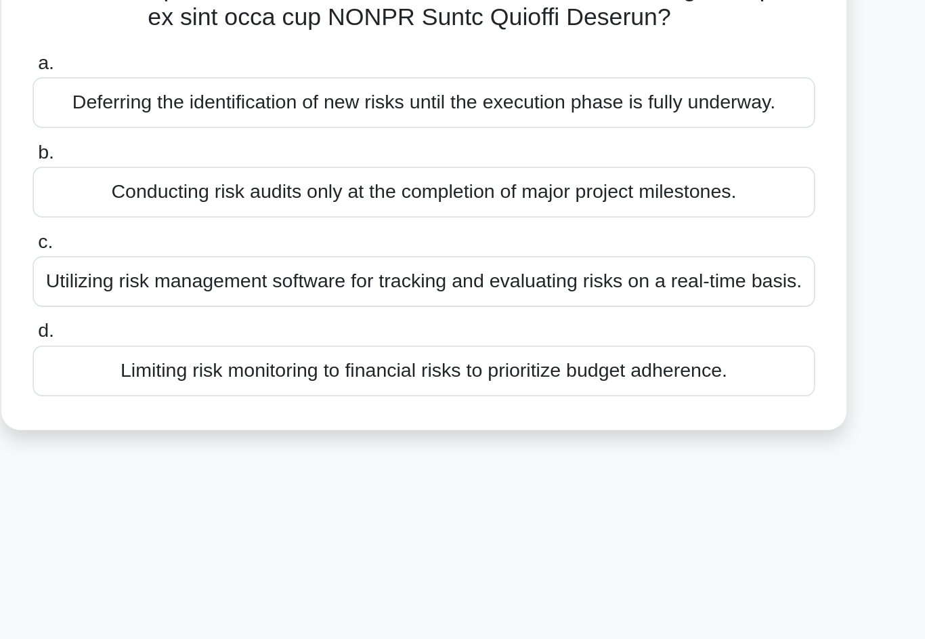
scroll to position [93, 0]
click at [438, 410] on div "Utilizing risk management software for tracking and evaluating risks on a real-…" at bounding box center [462, 424] width 439 height 28
click at [243, 398] on input "c. Utilizing risk management software for tracking and evaluating risks on a re…" at bounding box center [243, 402] width 0 height 9
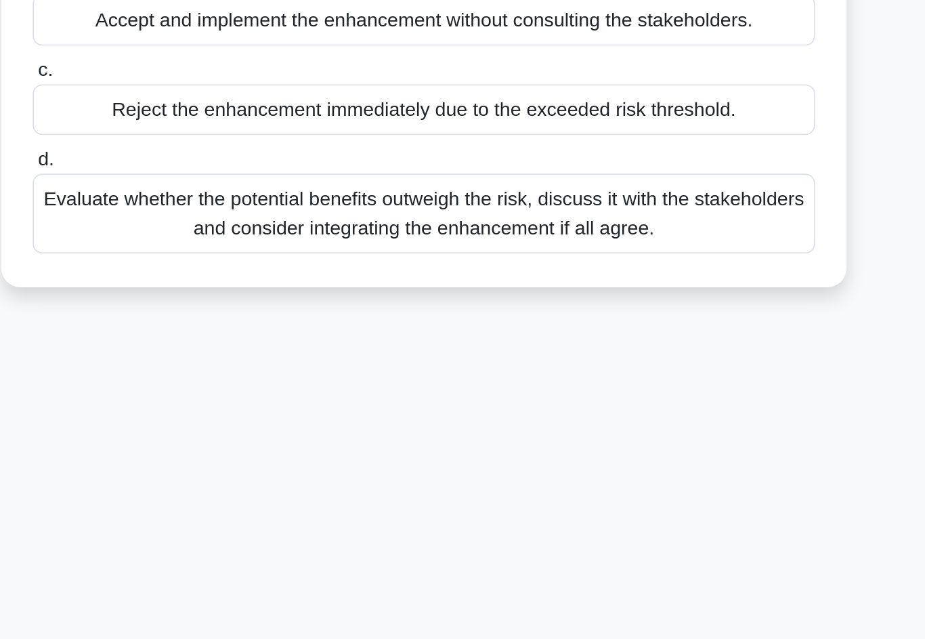
scroll to position [0, 0]
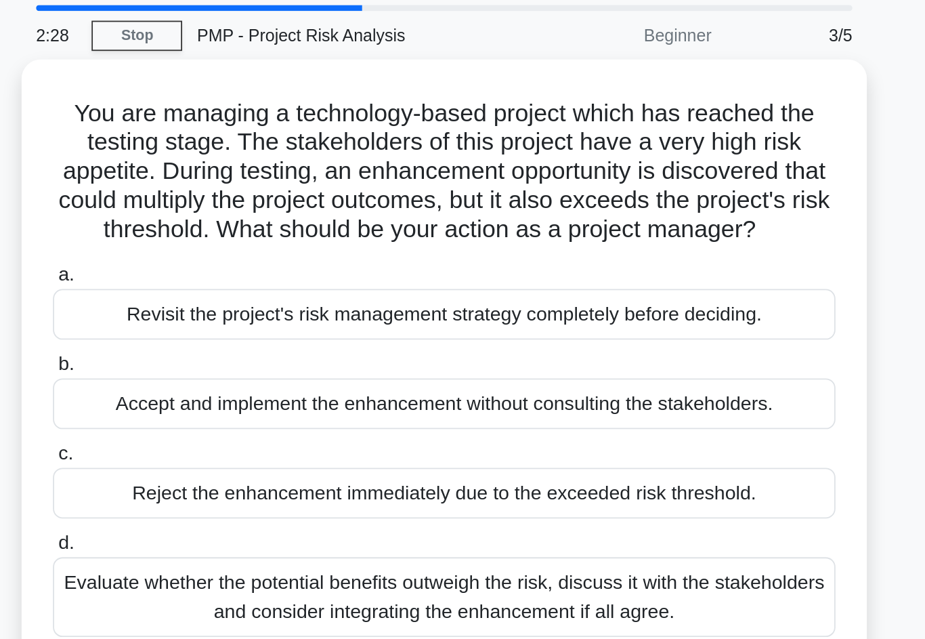
click at [441, 208] on div "Revisit the project's risk management strategy completely before deciding." at bounding box center [462, 222] width 439 height 28
click at [243, 196] on input "a. Revisit the project's risk management strategy completely before deciding." at bounding box center [243, 200] width 0 height 9
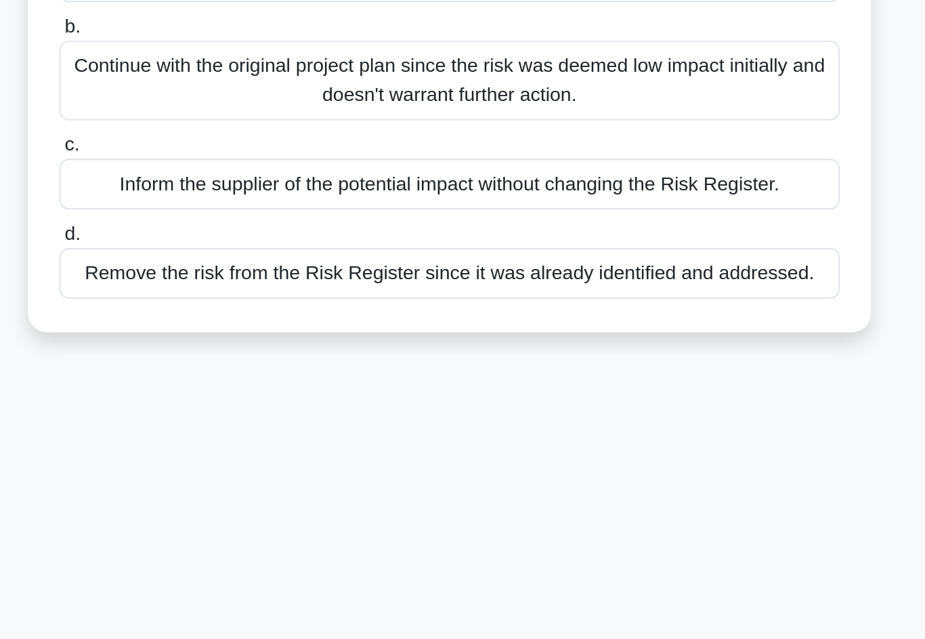
scroll to position [1, 0]
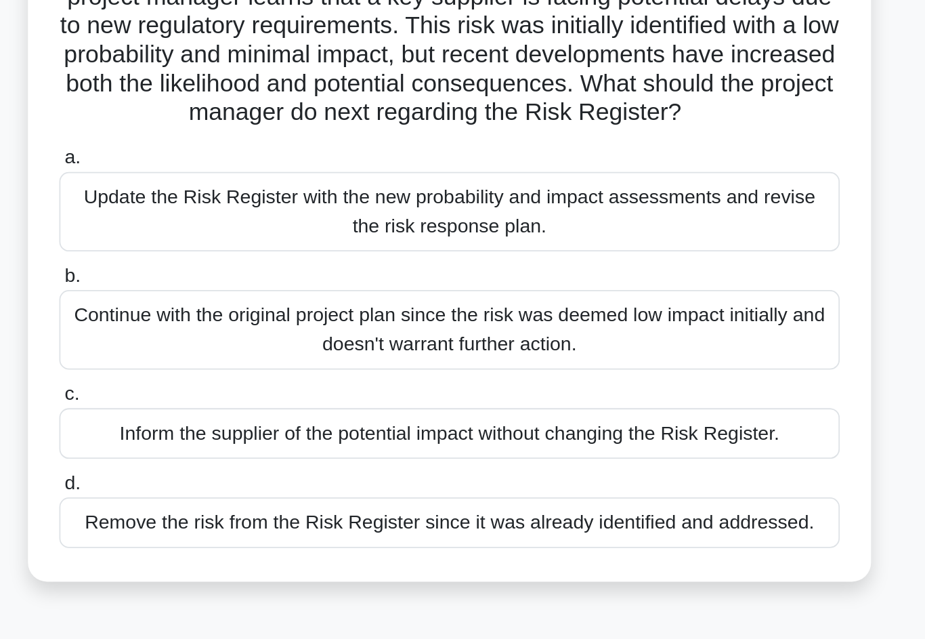
click at [441, 223] on div "Update the Risk Register with the new probability and impact assessments and re…" at bounding box center [462, 245] width 439 height 45
click at [243, 211] on input "a. Update the Risk Register with the new probability and impact assessments and…" at bounding box center [243, 215] width 0 height 9
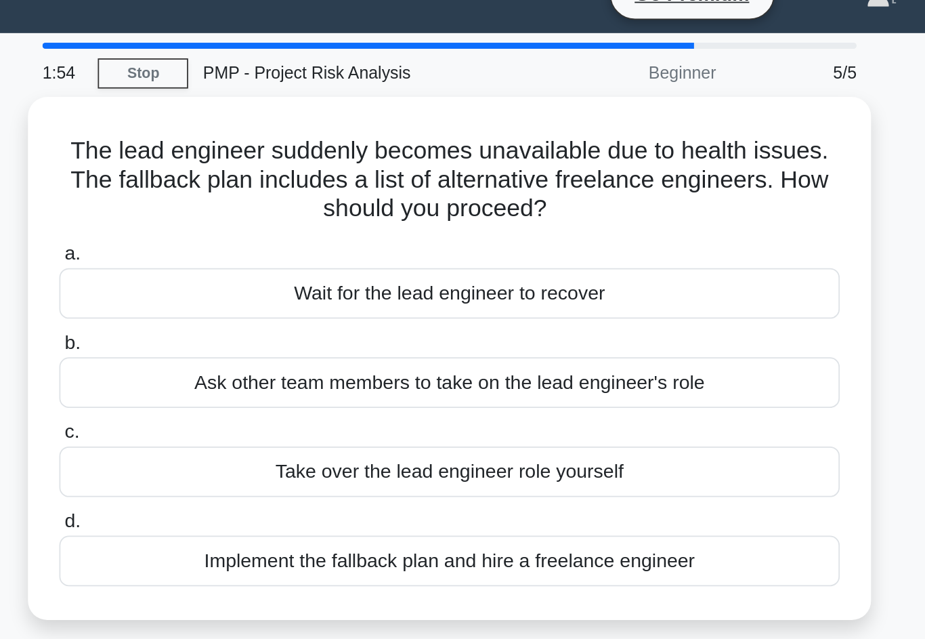
scroll to position [0, 0]
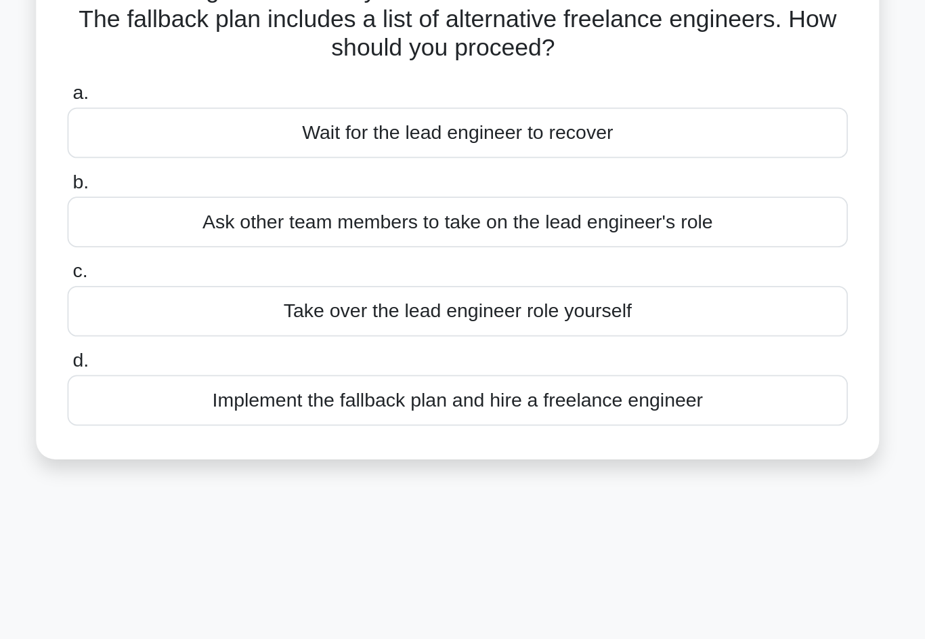
click at [443, 326] on div "Implement the fallback plan and hire a freelance engineer" at bounding box center [462, 340] width 439 height 28
click at [243, 314] on input "d. Implement the fallback plan and hire a freelance engineer" at bounding box center [243, 318] width 0 height 9
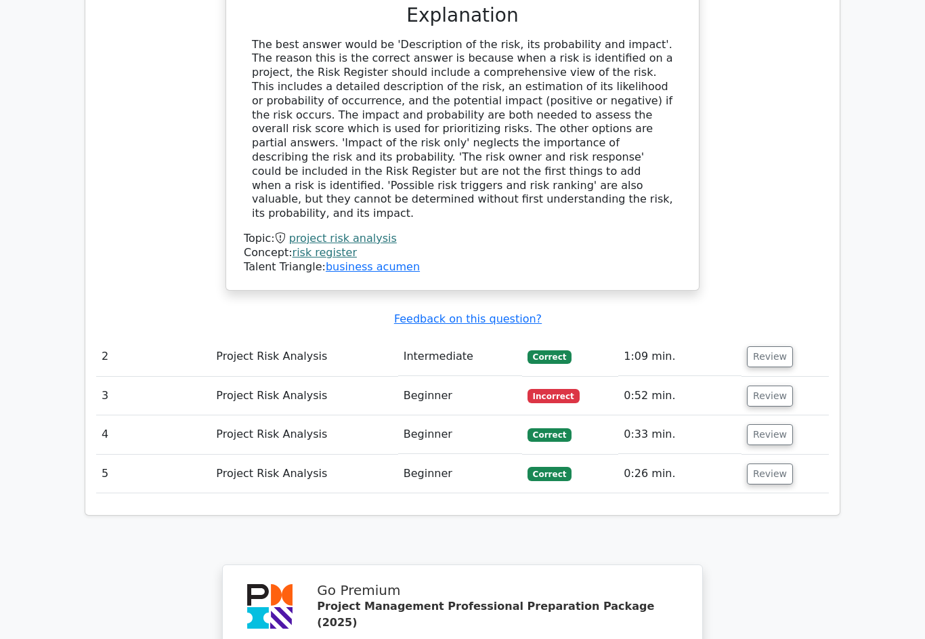
scroll to position [1395, 0]
click at [780, 346] on button "Review" at bounding box center [770, 356] width 46 height 21
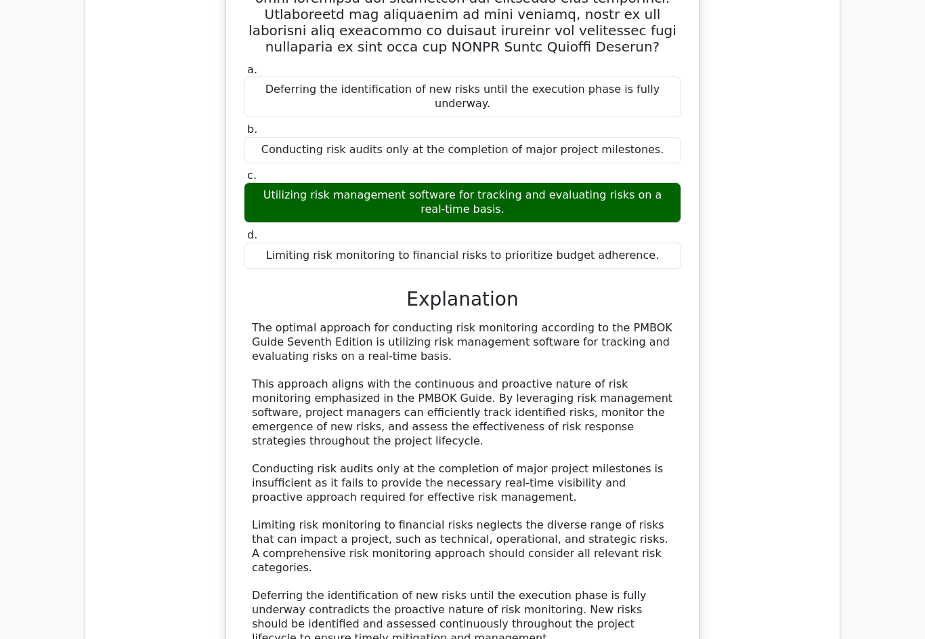
scroll to position [2049, 0]
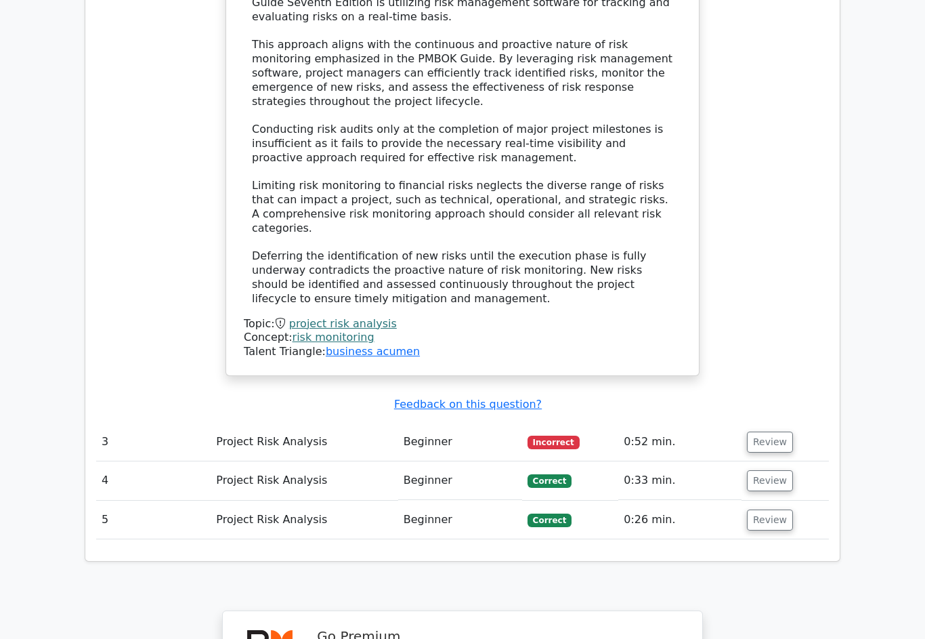
click at [788, 432] on button "Review" at bounding box center [770, 442] width 46 height 21
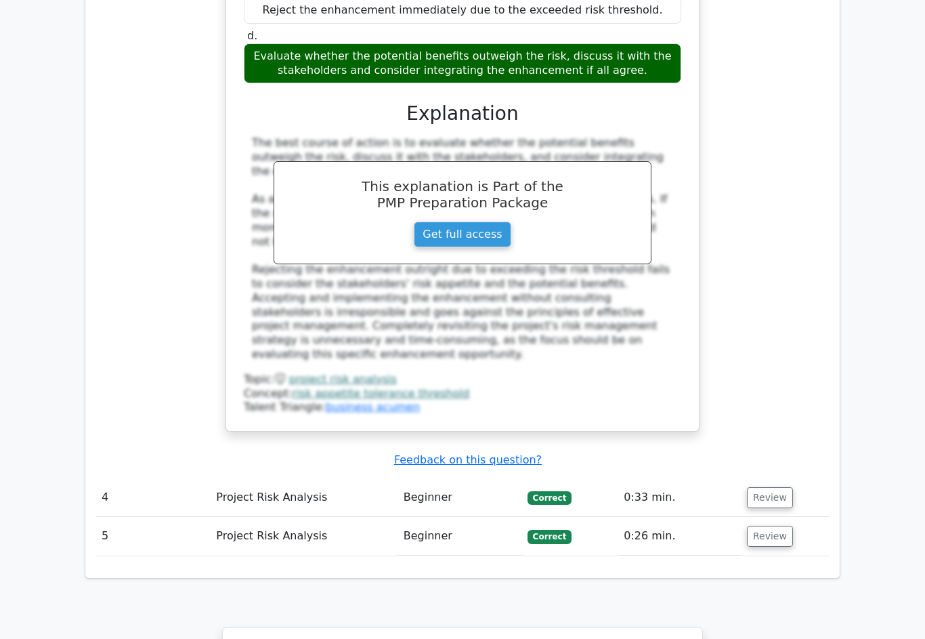
click at [780, 488] on button "Review" at bounding box center [770, 498] width 46 height 21
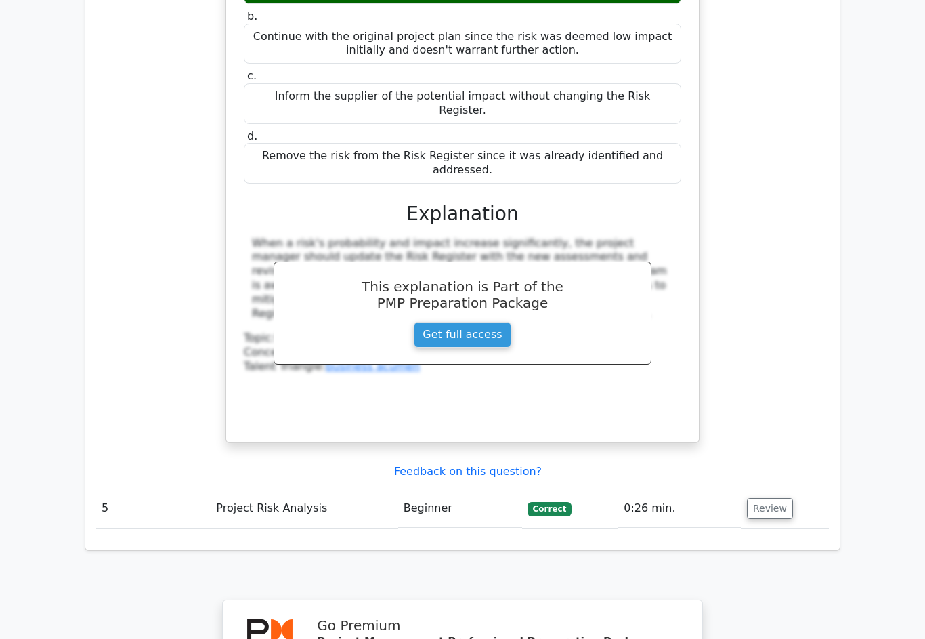
scroll to position [3854, 0]
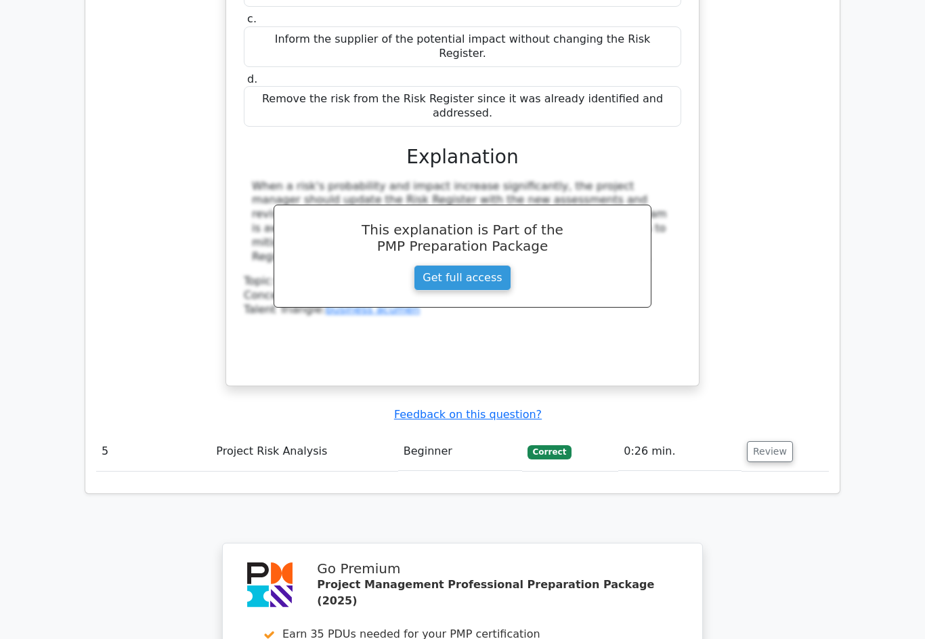
click at [782, 441] on button "Review" at bounding box center [770, 451] width 46 height 21
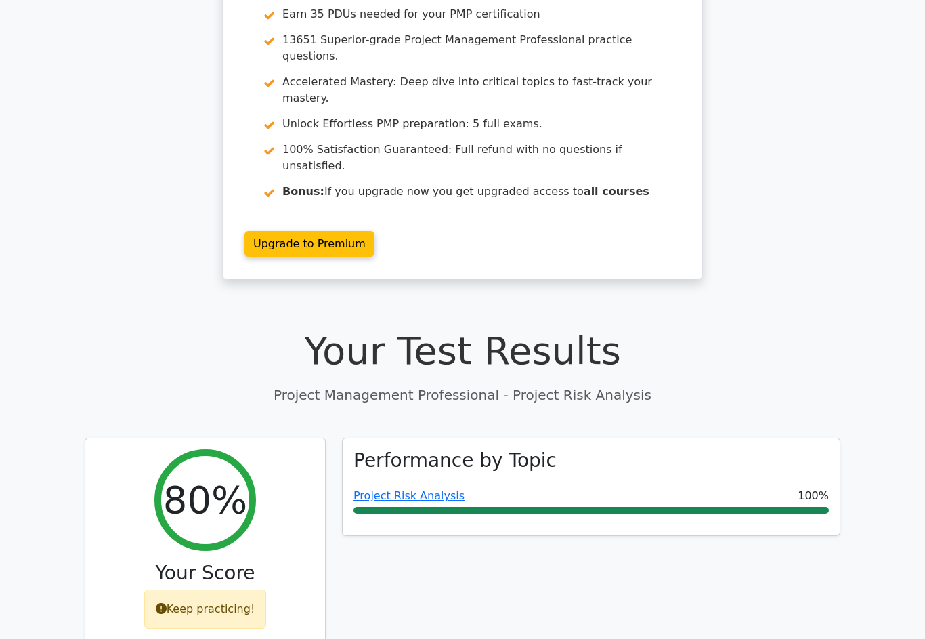
scroll to position [0, 0]
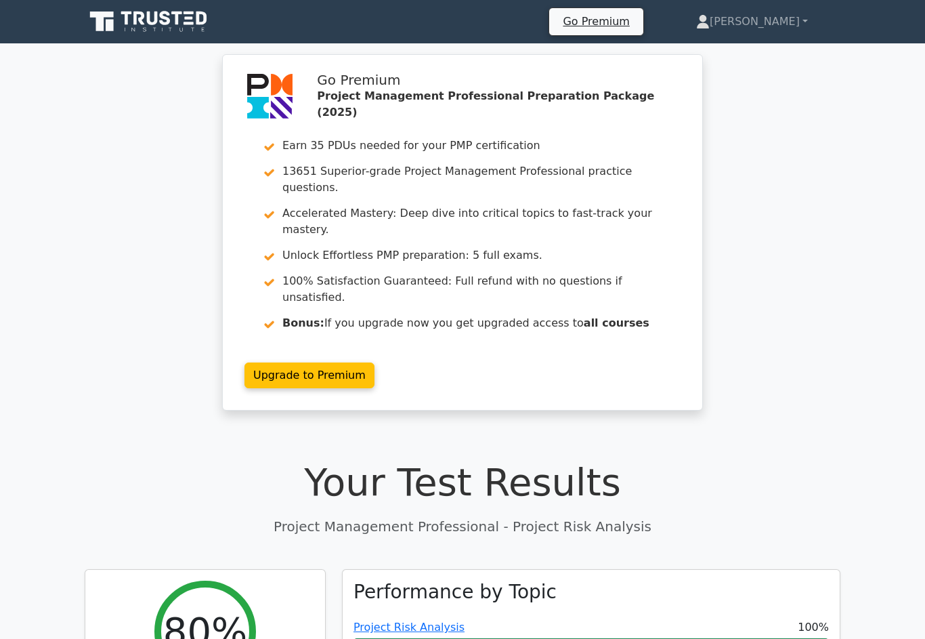
click at [784, 28] on link "[PERSON_NAME]" at bounding box center [752, 21] width 177 height 27
click at [765, 58] on link "Profile" at bounding box center [717, 54] width 107 height 22
